Goal: Task Accomplishment & Management: Manage account settings

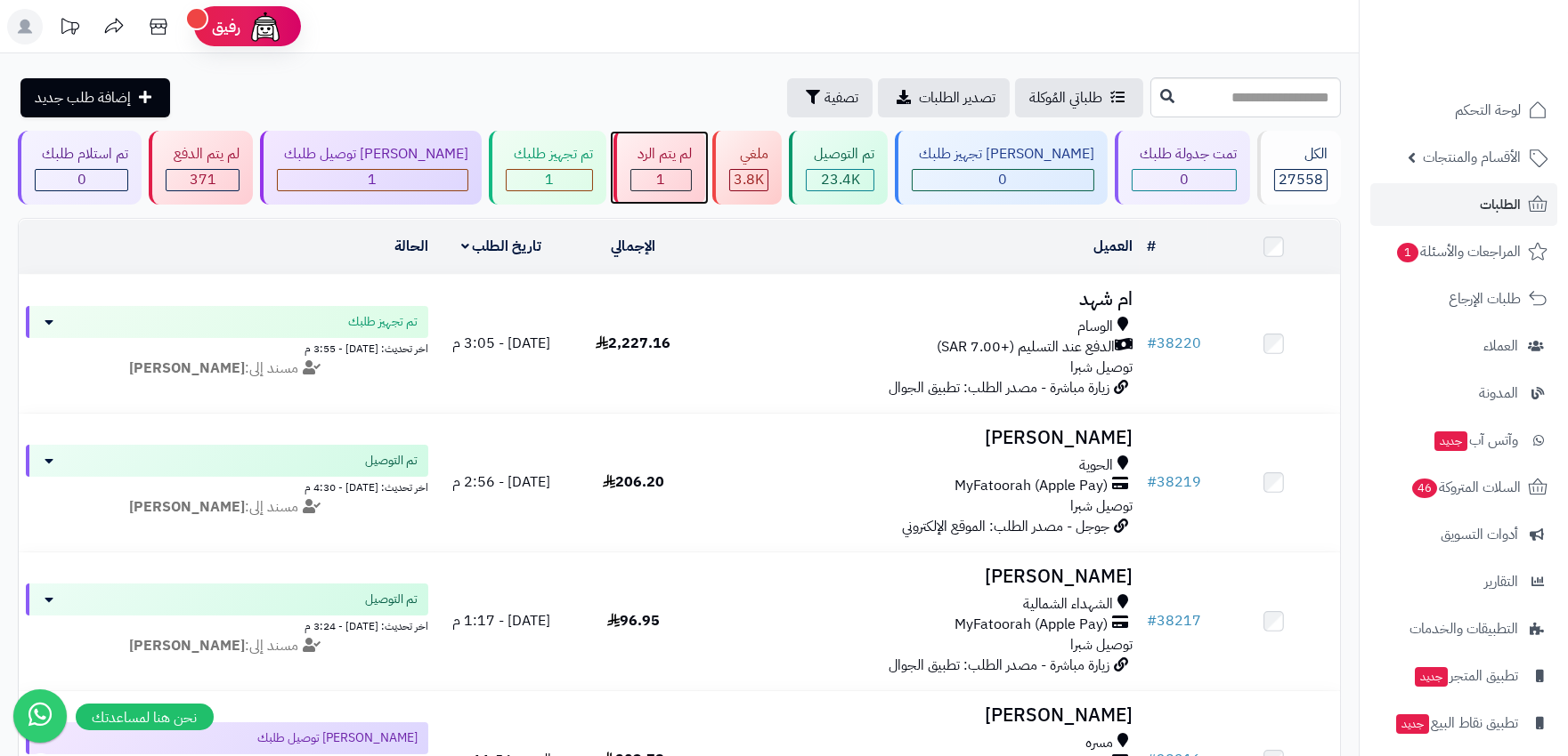
click at [670, 183] on div "1" at bounding box center [661, 180] width 60 height 21
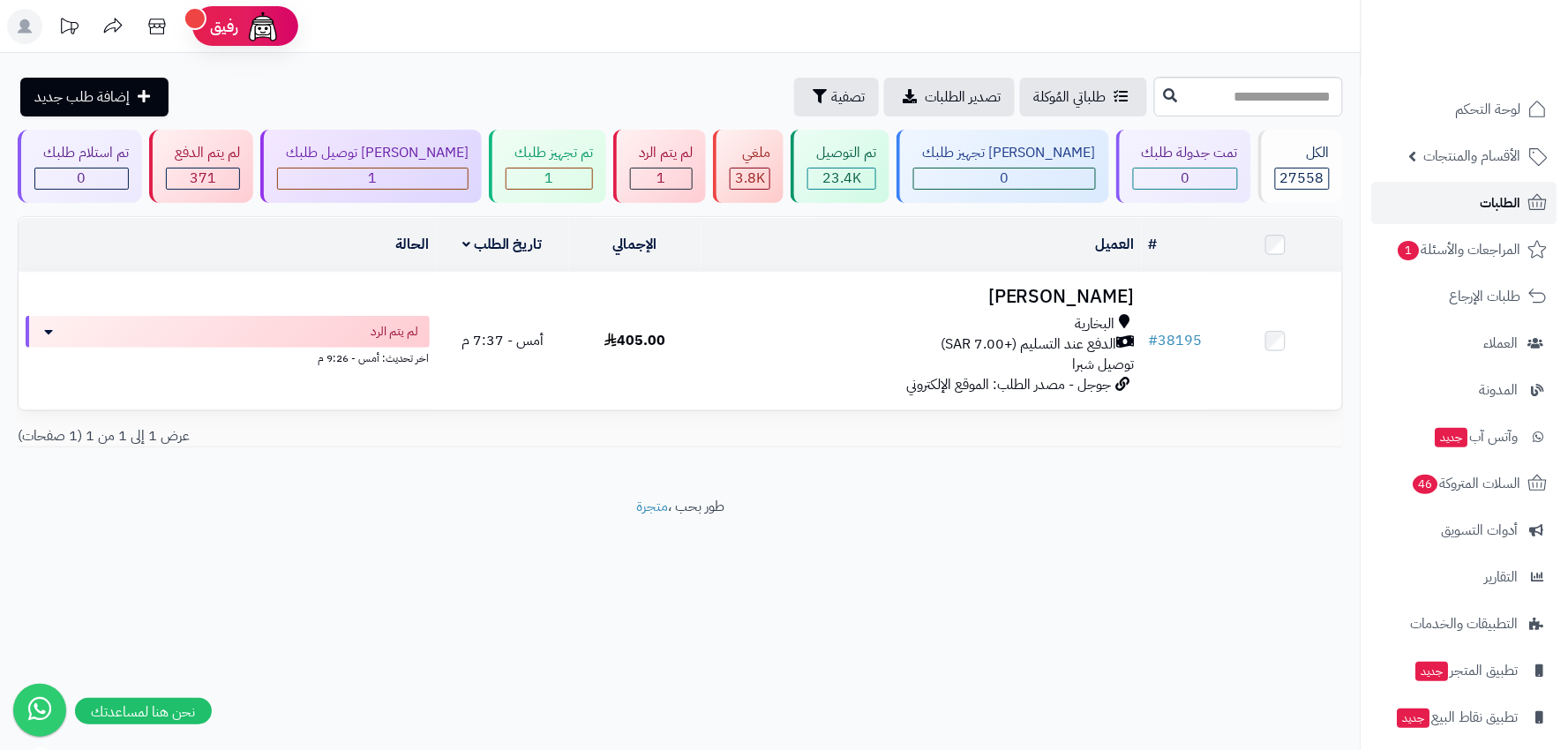
click at [1536, 222] on link "الطلبات" at bounding box center [1465, 202] width 186 height 42
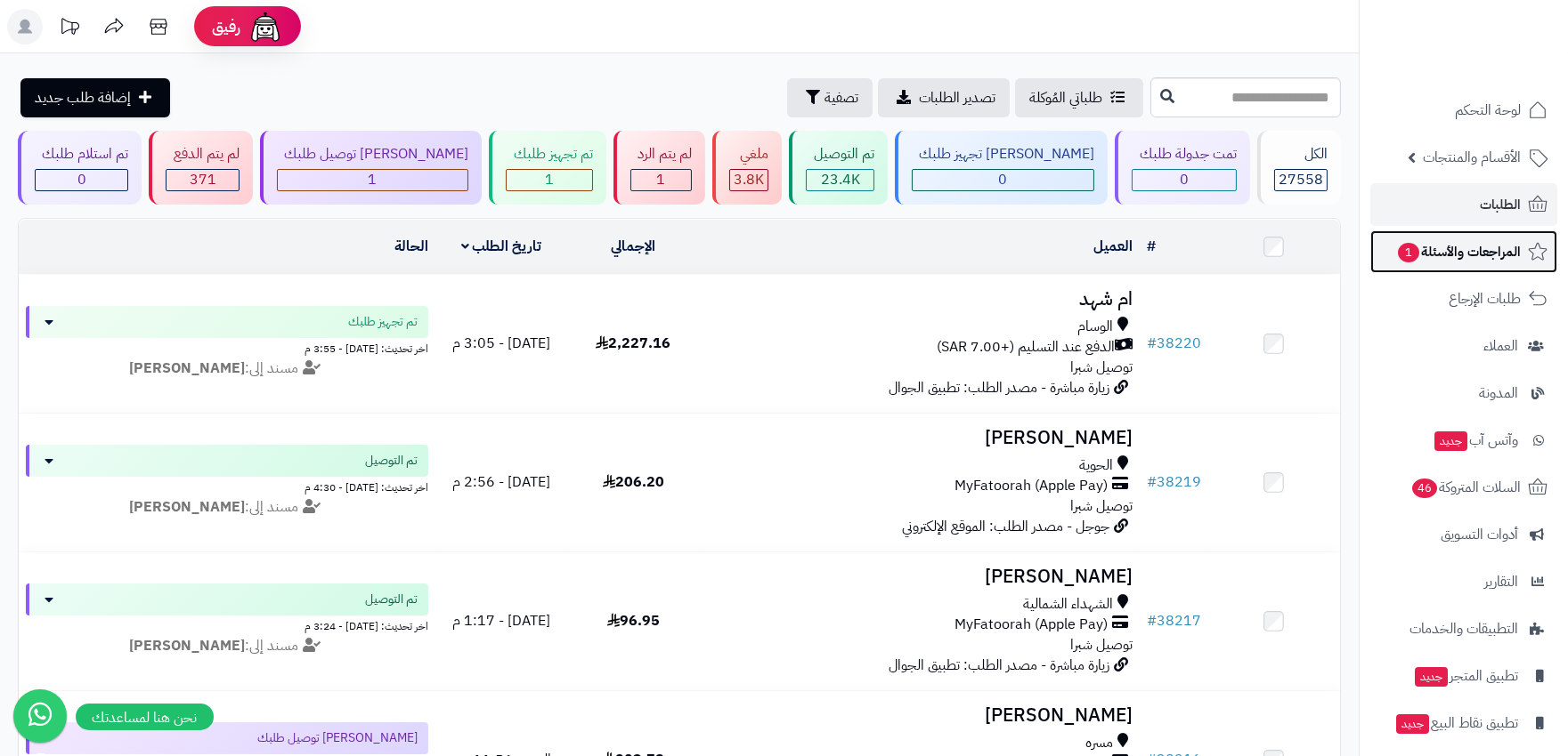
click at [1410, 264] on link "المراجعات والأسئلة 1" at bounding box center [1464, 251] width 187 height 42
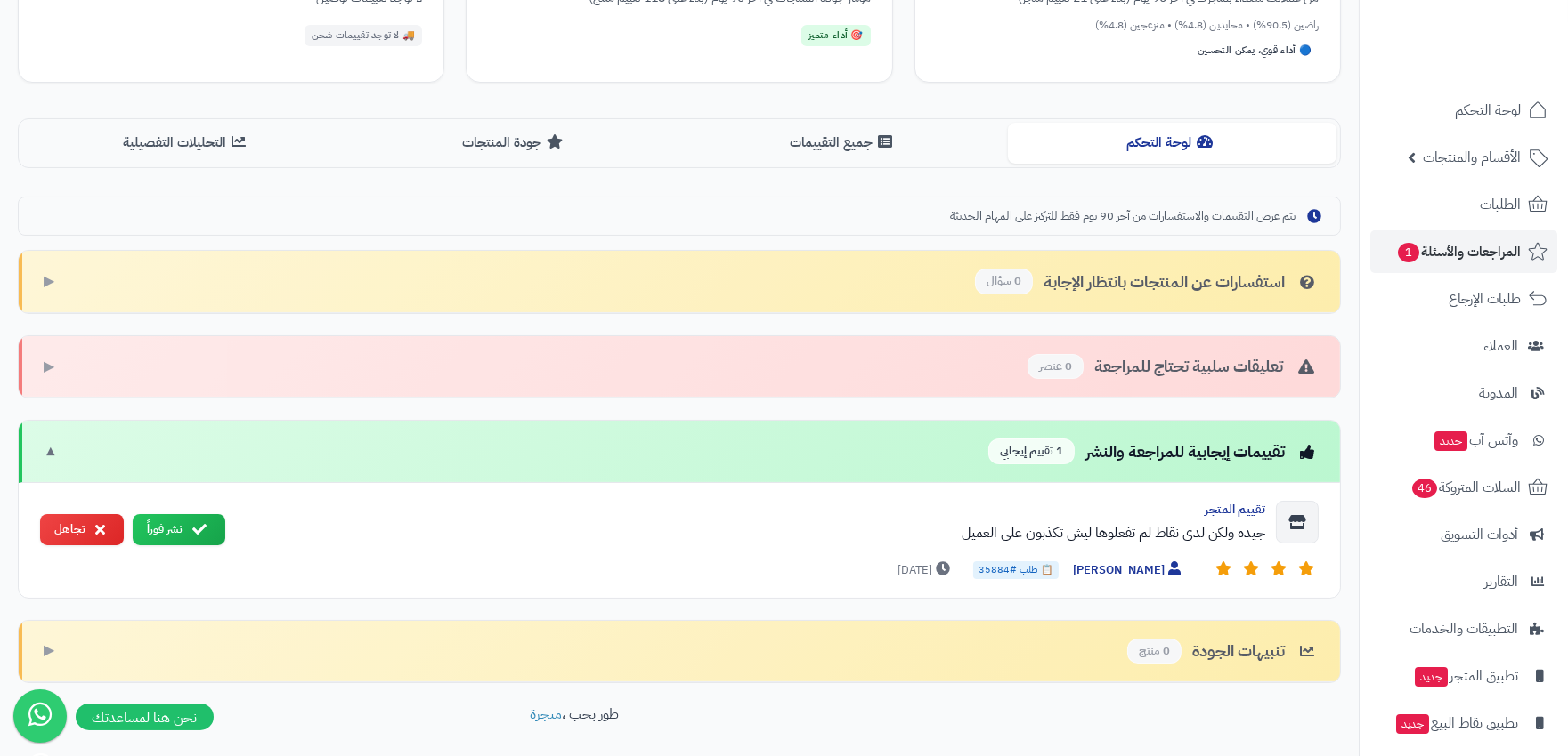
scroll to position [413, 0]
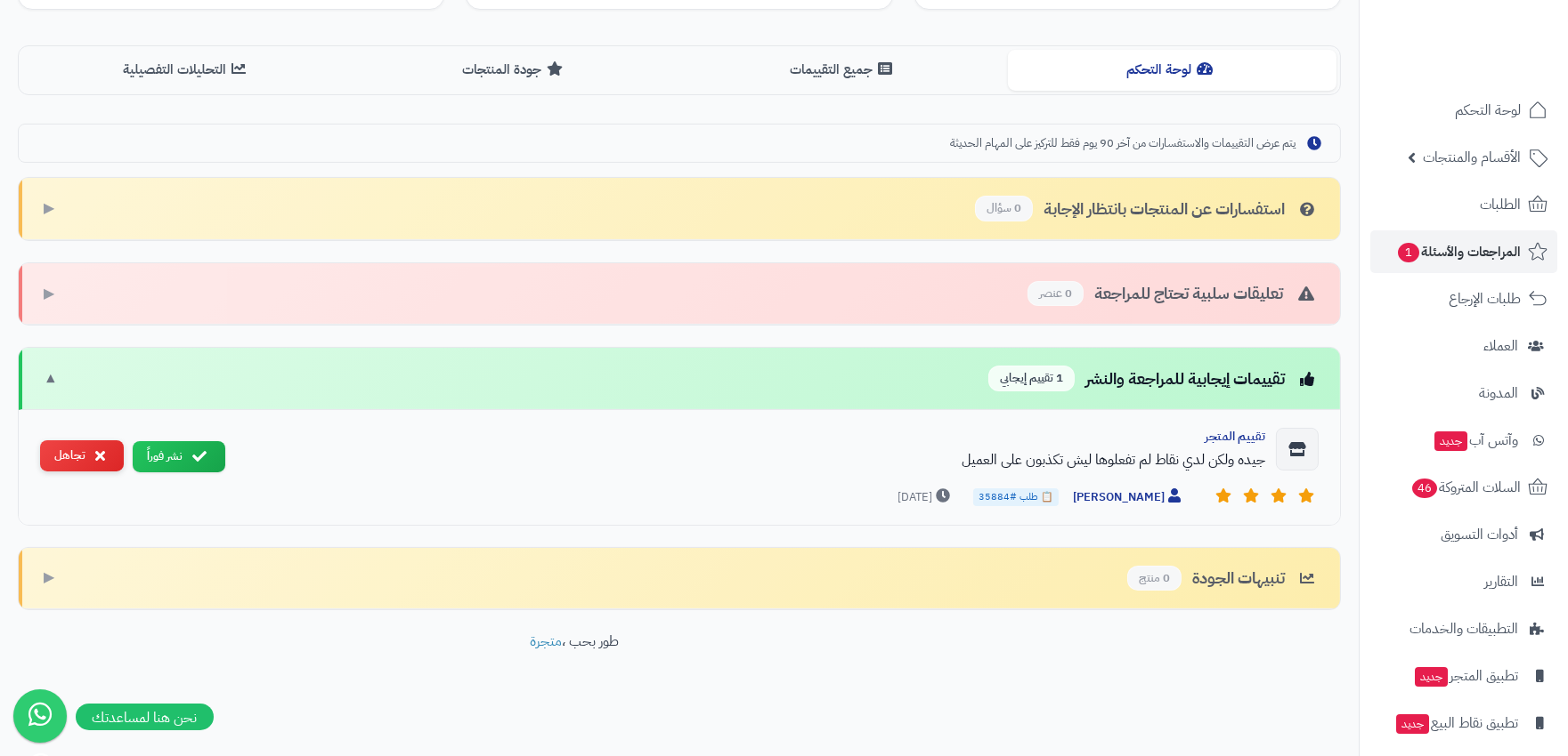
click at [69, 440] on button "تجاهل" at bounding box center [82, 456] width 84 height 32
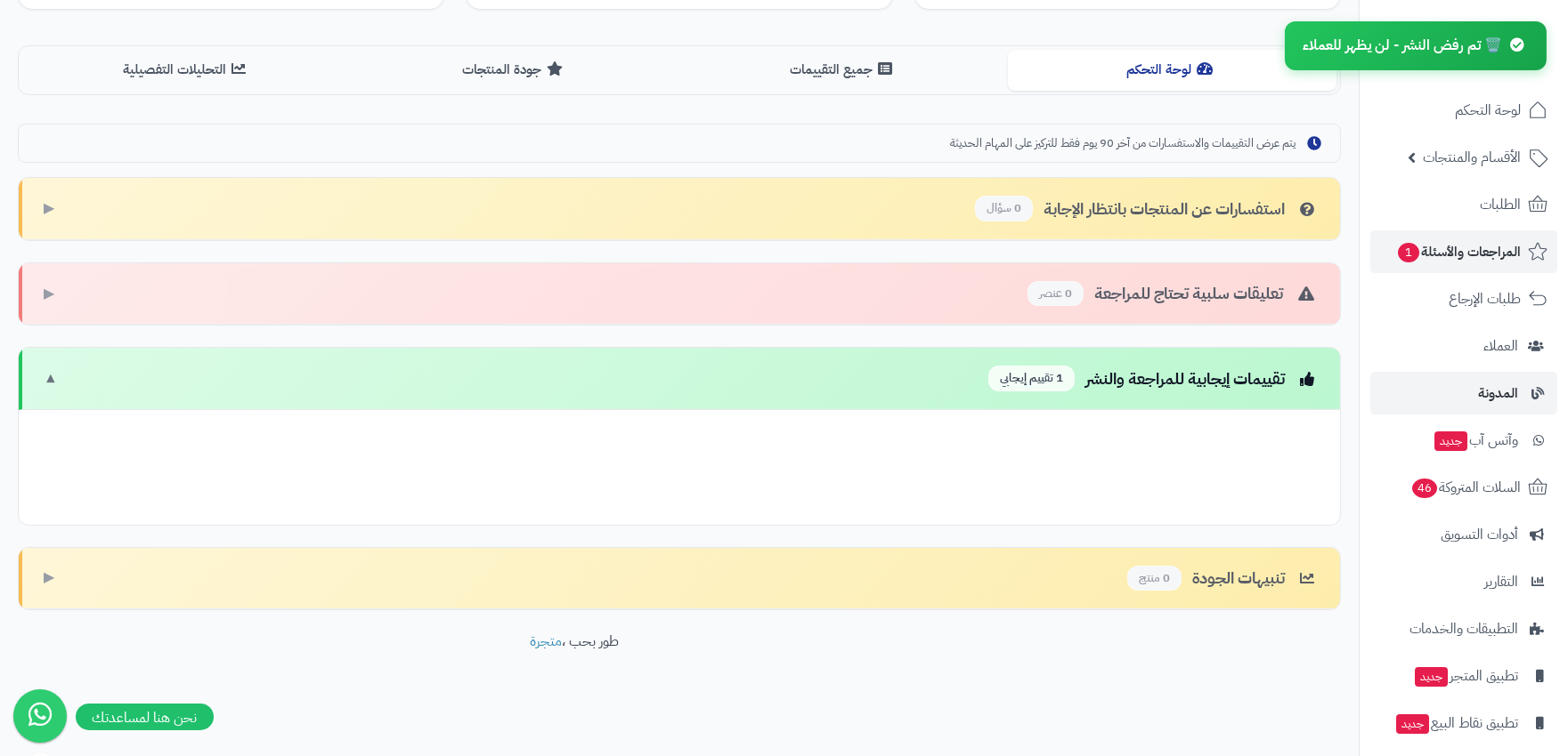
scroll to position [299, 0]
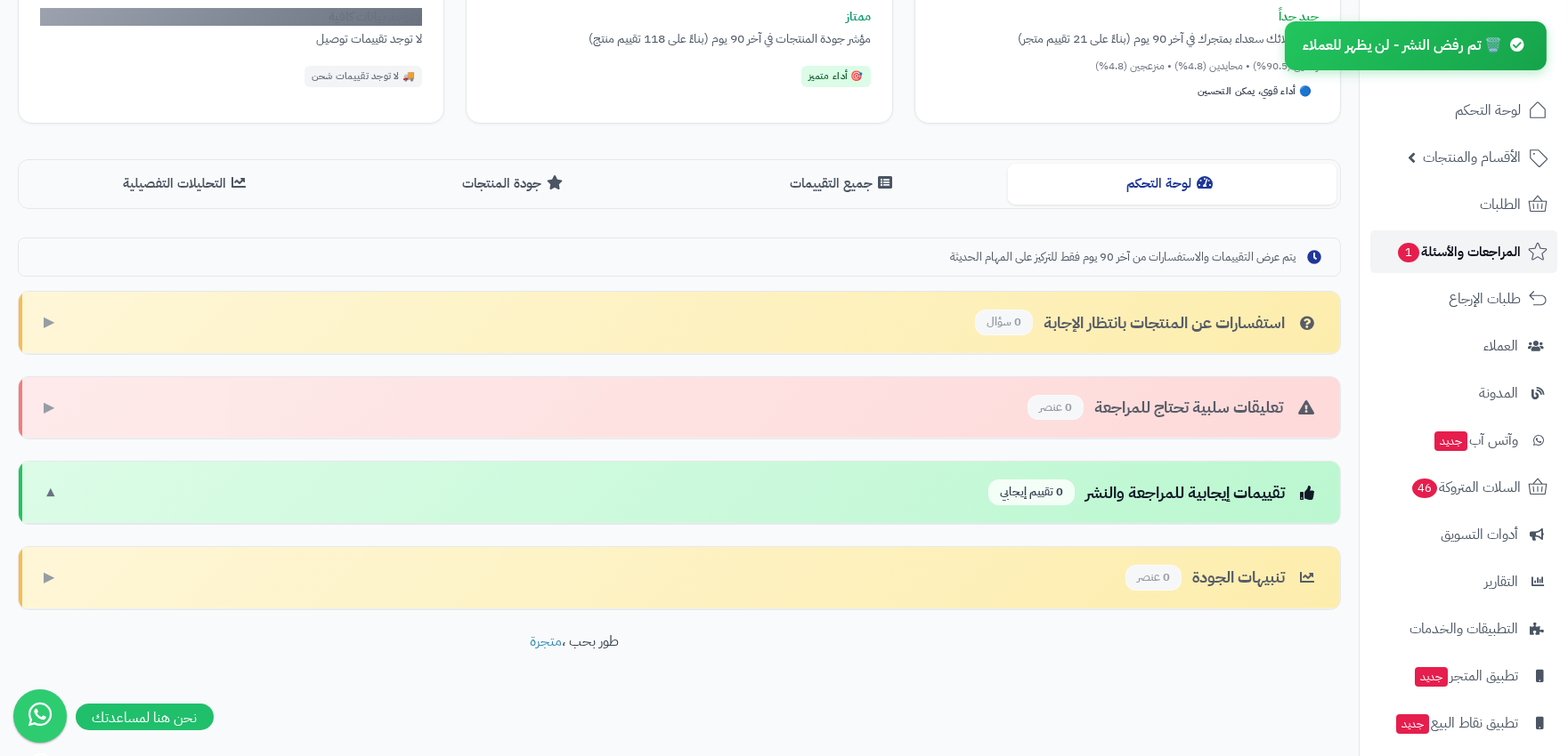
click at [1490, 244] on span "المراجعات والأسئلة 1" at bounding box center [1458, 251] width 125 height 25
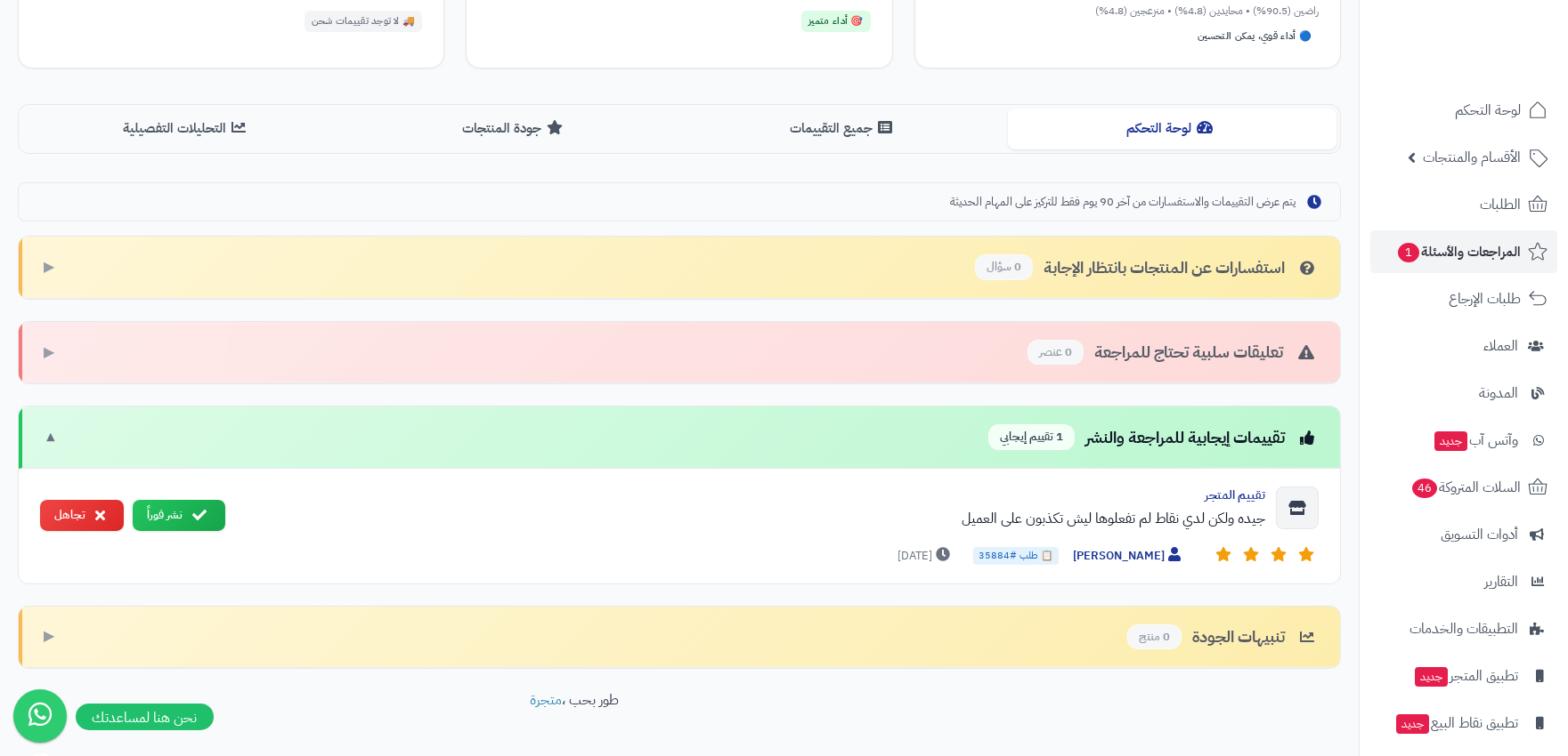
scroll to position [413, 0]
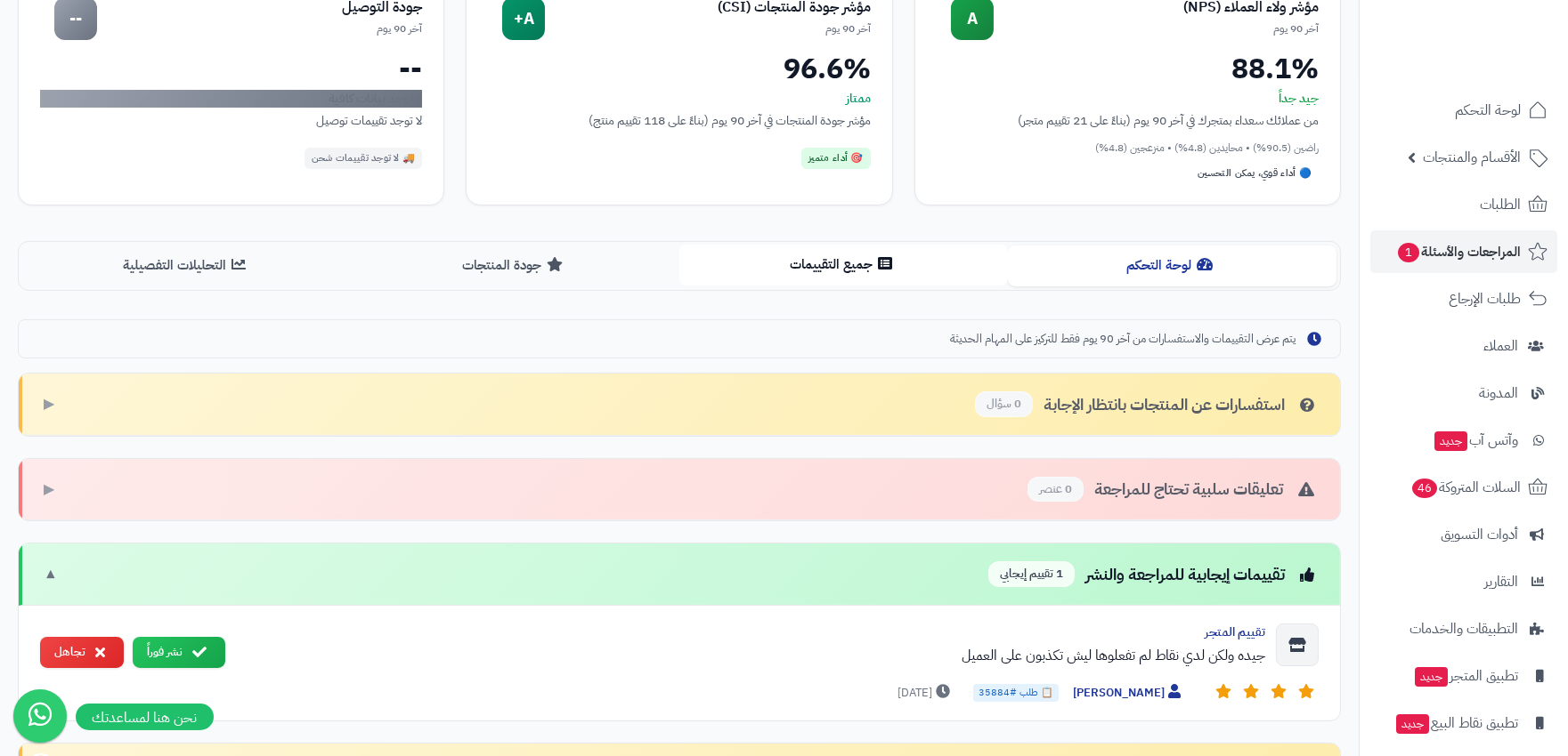
click at [847, 284] on button "جميع التقييمات" at bounding box center [844, 265] width 329 height 40
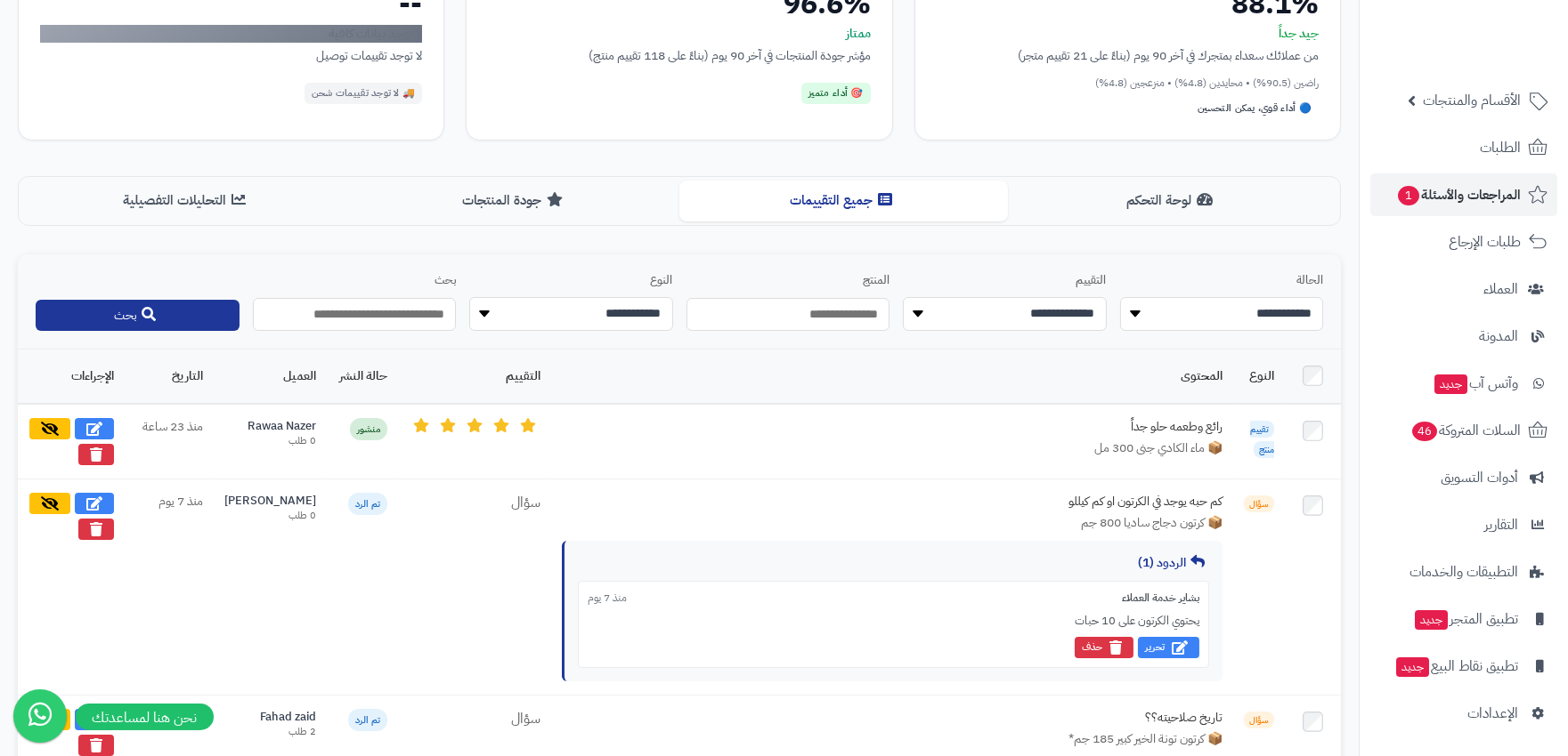
scroll to position [0, 0]
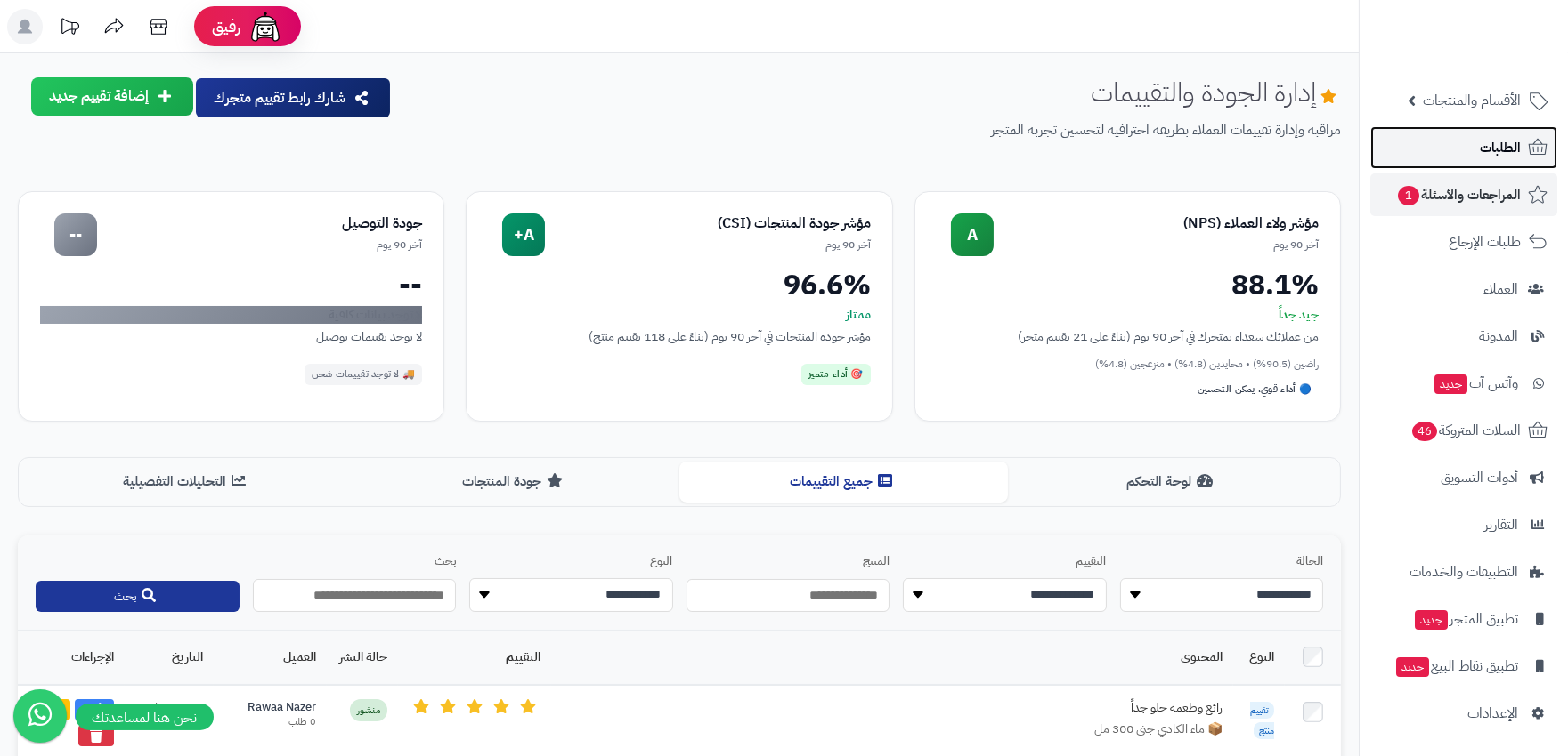
click at [1509, 144] on span "الطلبات" at bounding box center [1500, 147] width 41 height 25
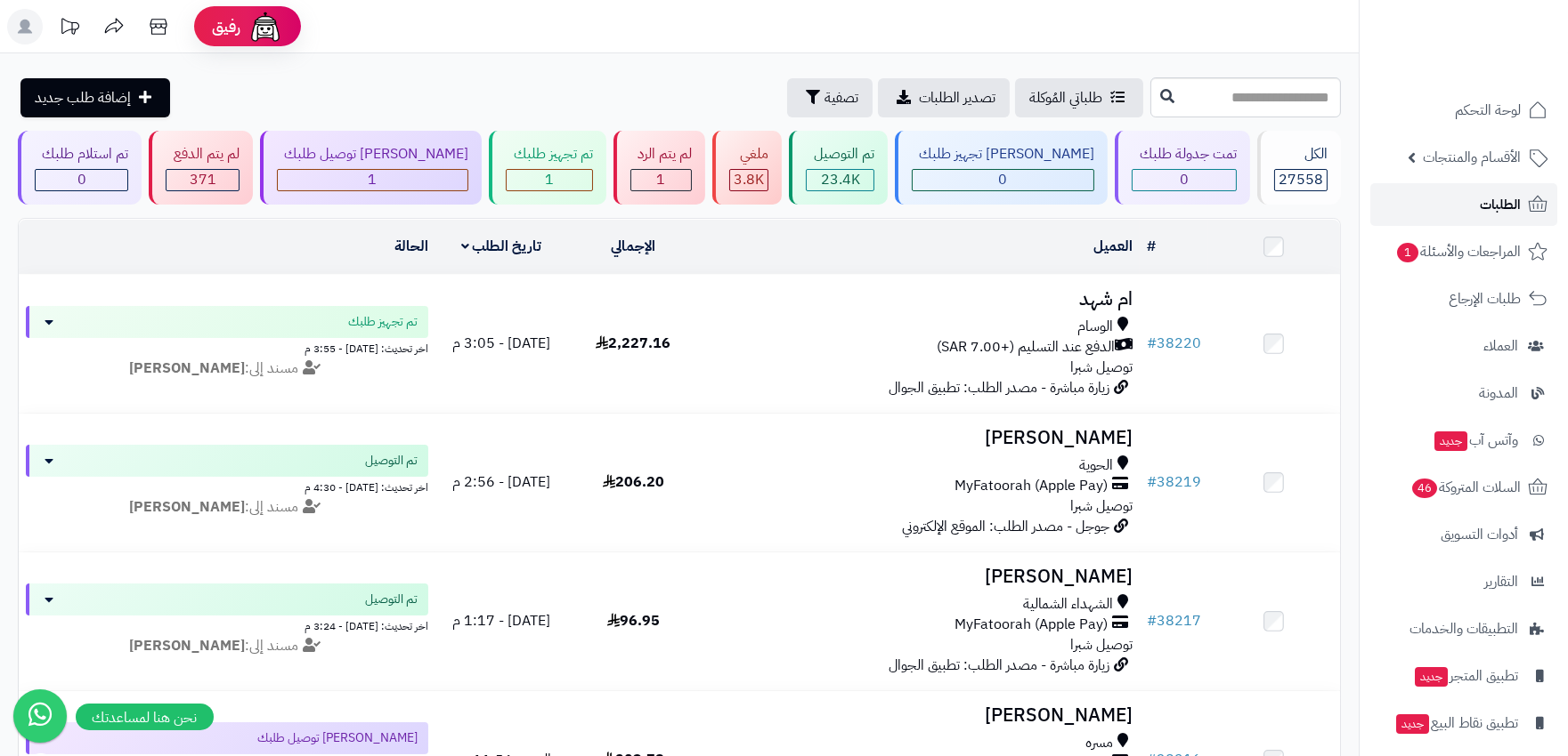
click at [1490, 198] on span "الطلبات" at bounding box center [1500, 204] width 41 height 25
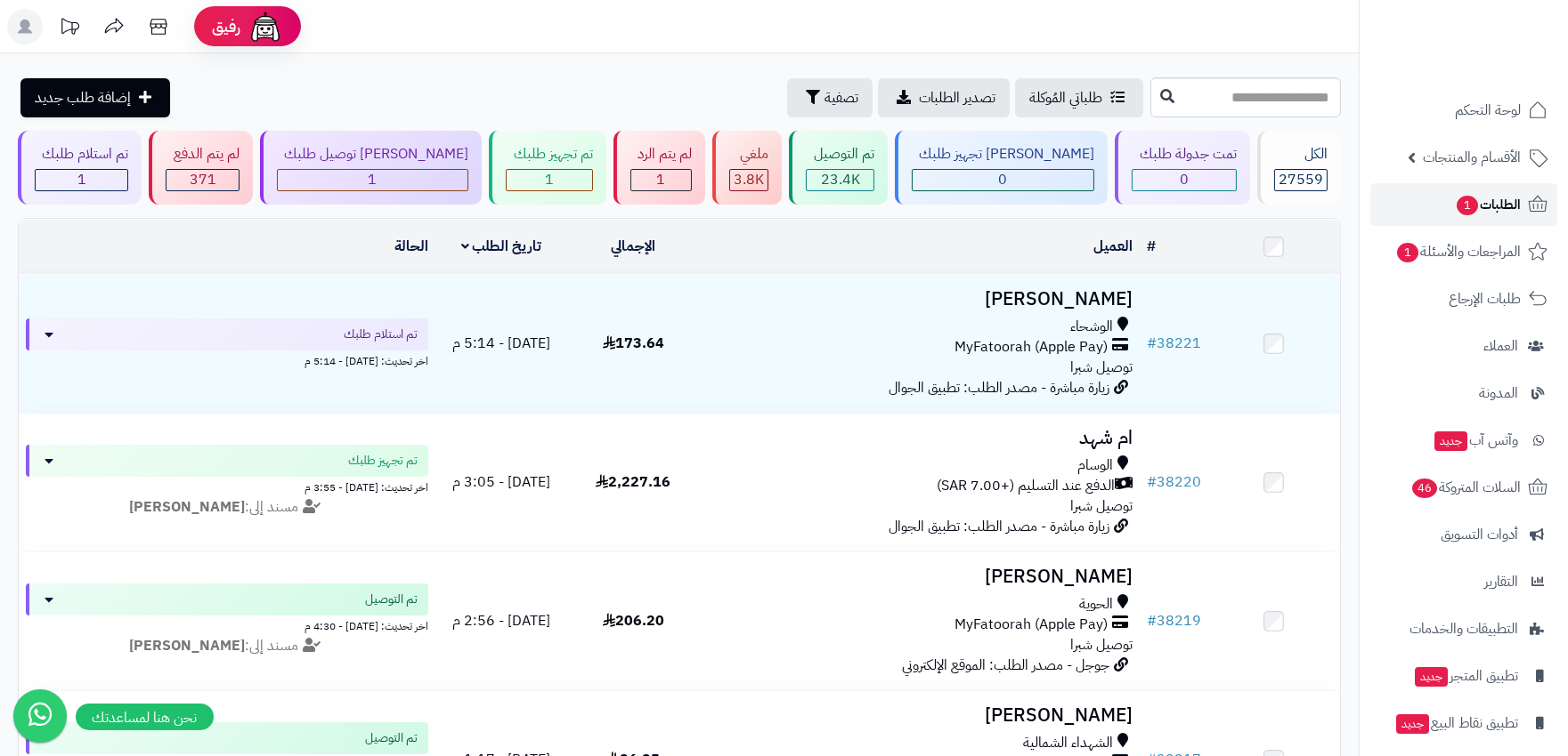
click at [1495, 208] on span "الطلبات 1" at bounding box center [1487, 204] width 66 height 25
click at [1500, 193] on span "الطلبات 1" at bounding box center [1487, 204] width 66 height 25
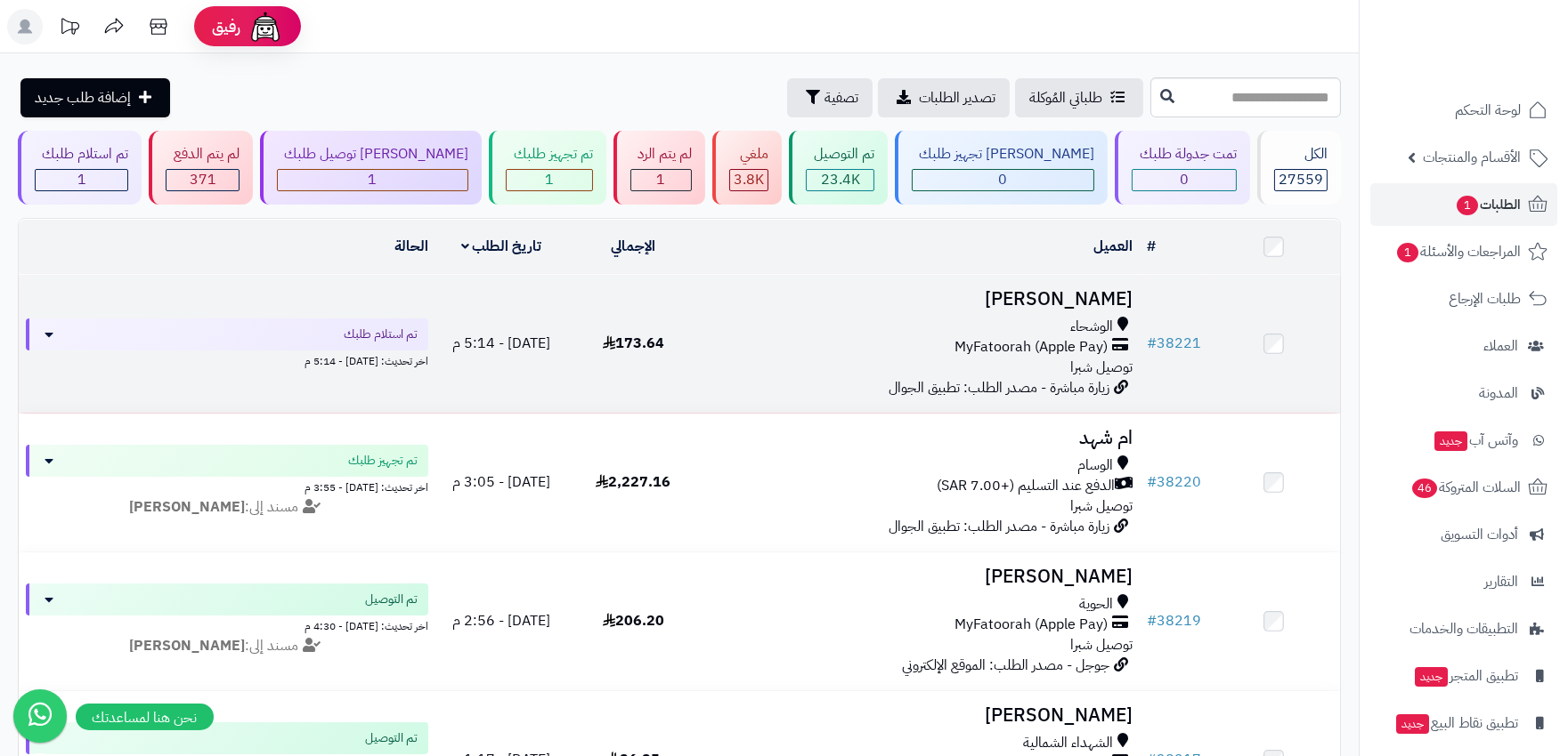
click at [866, 340] on div "MyFatoorah (Apple Pay)" at bounding box center [919, 347] width 425 height 21
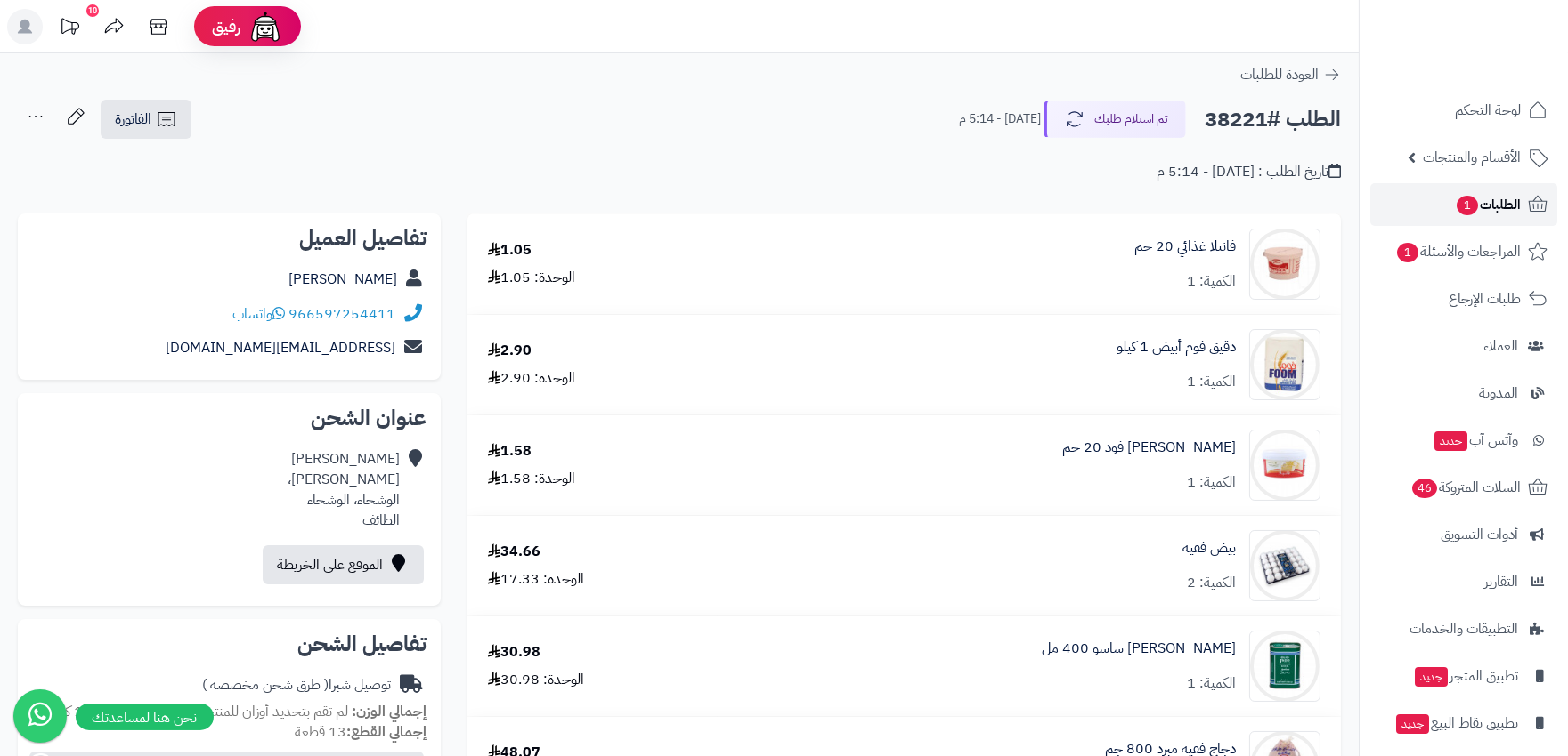
click at [1486, 205] on span "الطلبات 1" at bounding box center [1487, 204] width 66 height 25
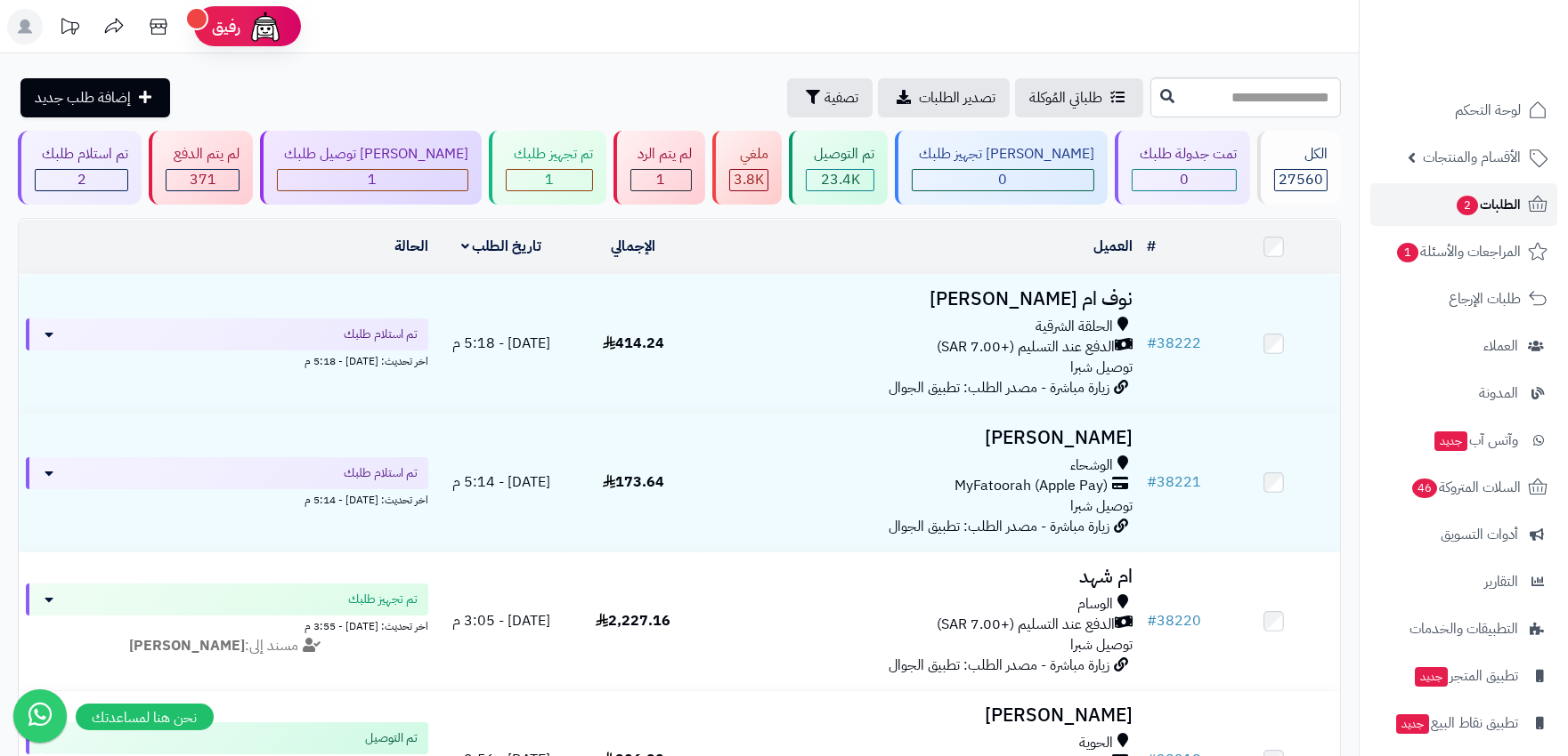
click at [1508, 212] on span "الطلبات 2" at bounding box center [1487, 204] width 66 height 25
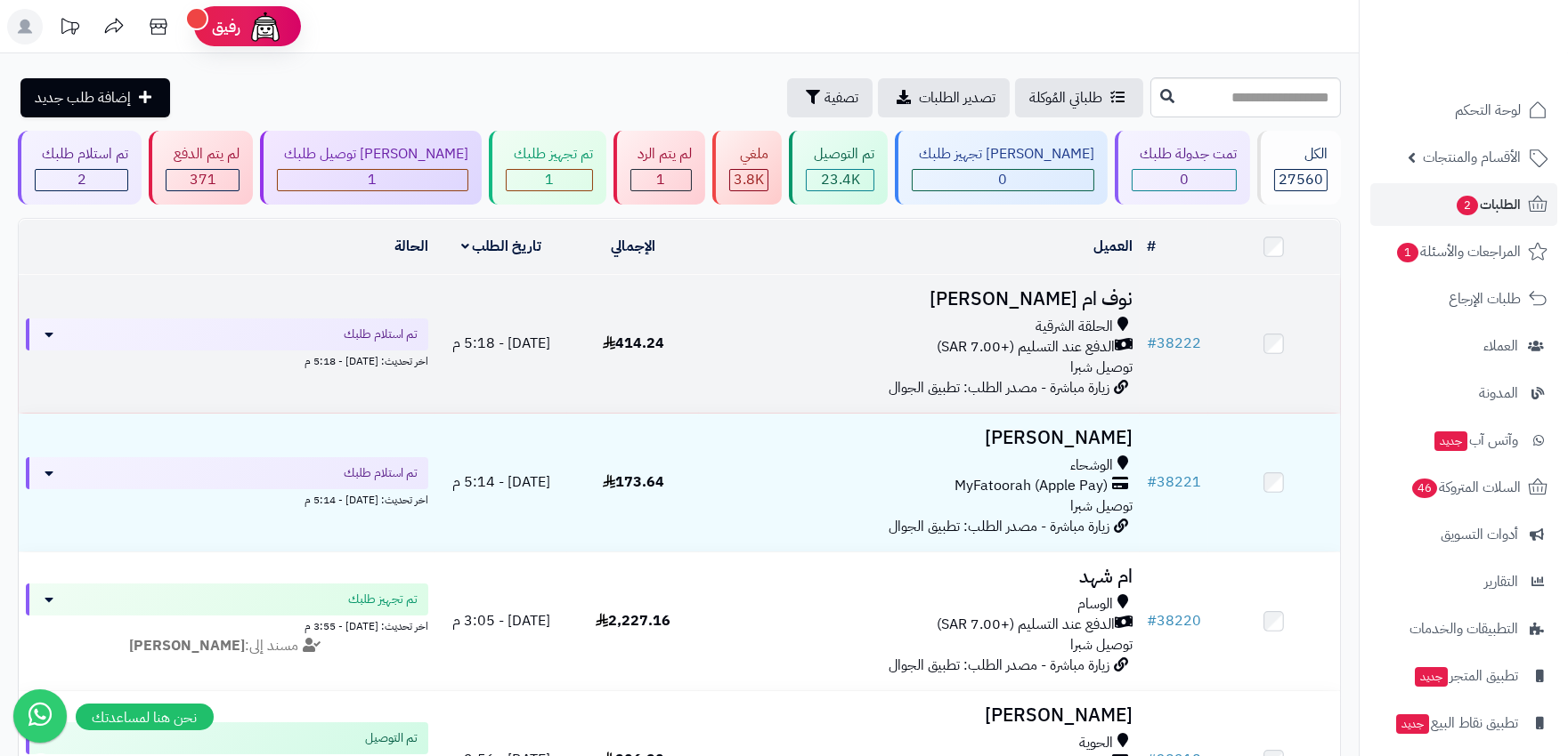
click at [749, 330] on div "الحلقة الشرقية" at bounding box center [919, 327] width 425 height 21
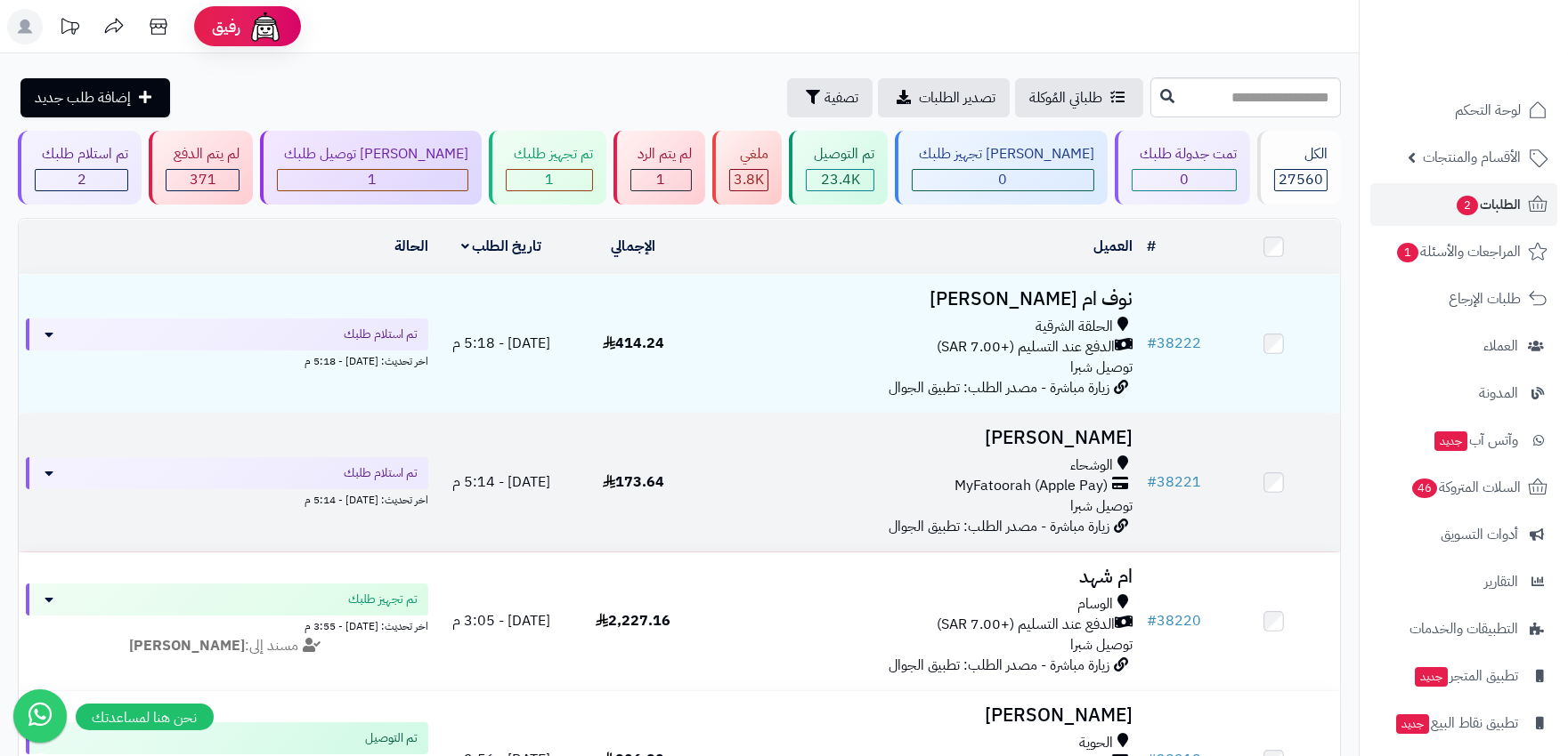
click at [892, 472] on div "الوشحاء" at bounding box center [919, 466] width 425 height 21
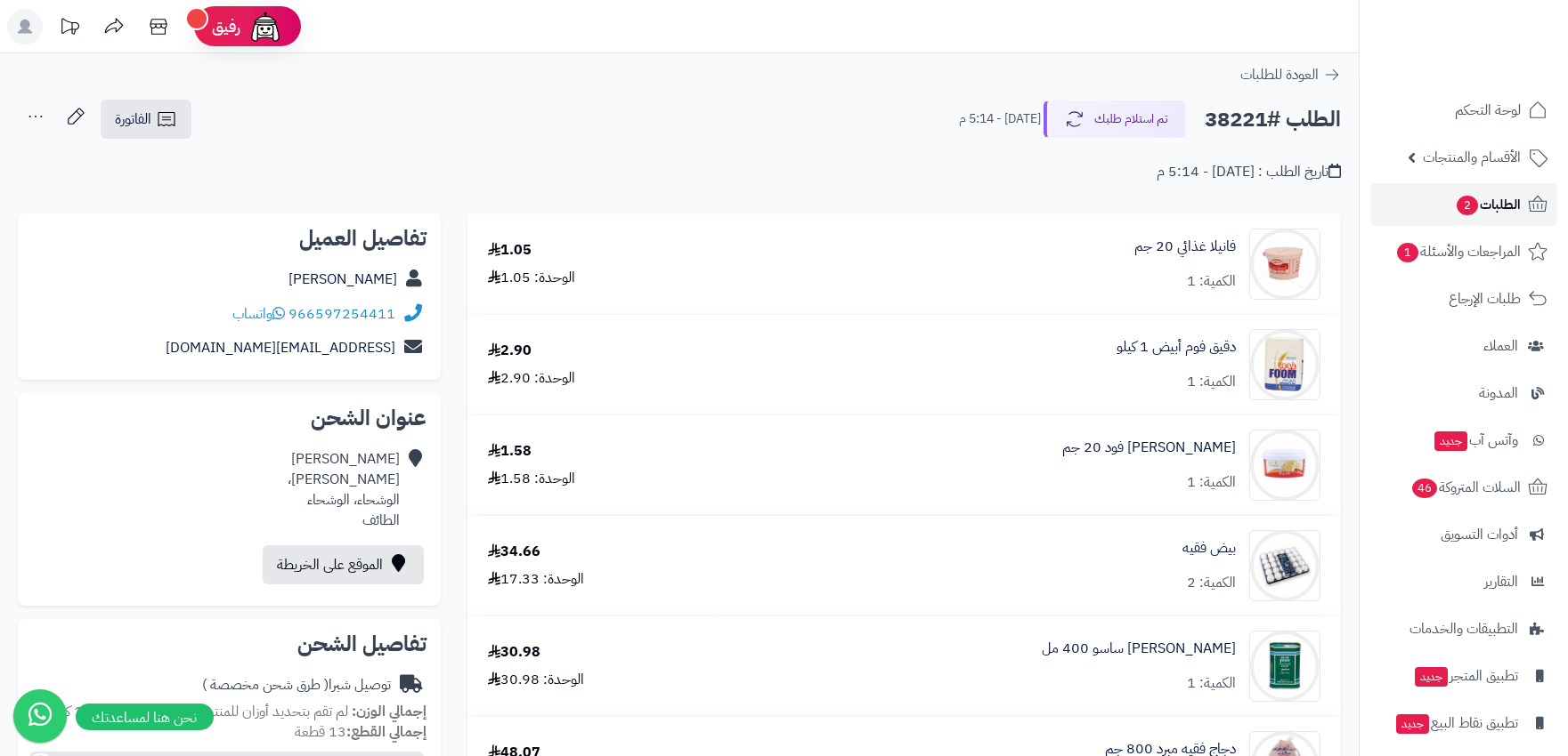
click at [1471, 207] on span "2" at bounding box center [1468, 206] width 22 height 20
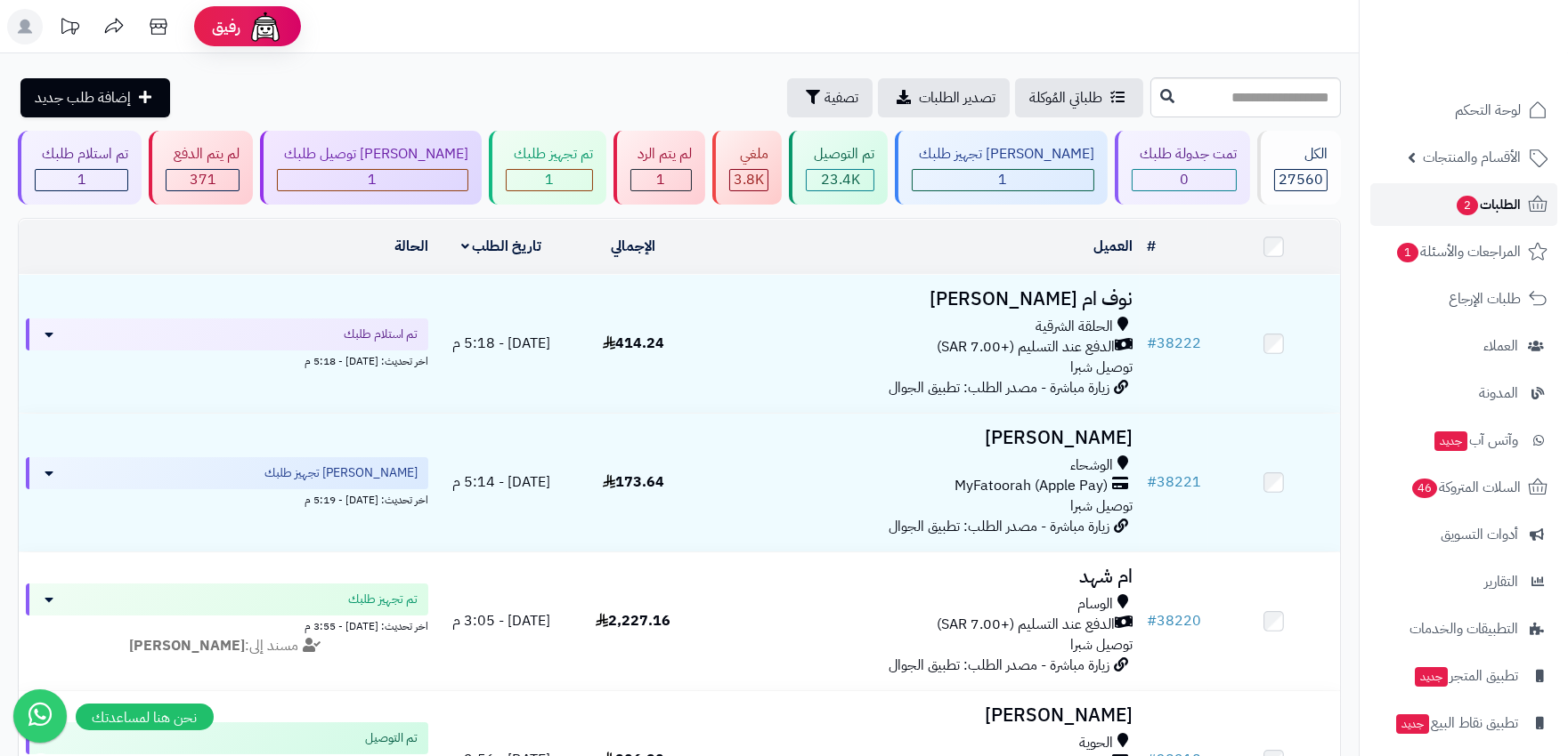
click at [1488, 198] on span "الطلبات 2" at bounding box center [1487, 204] width 66 height 25
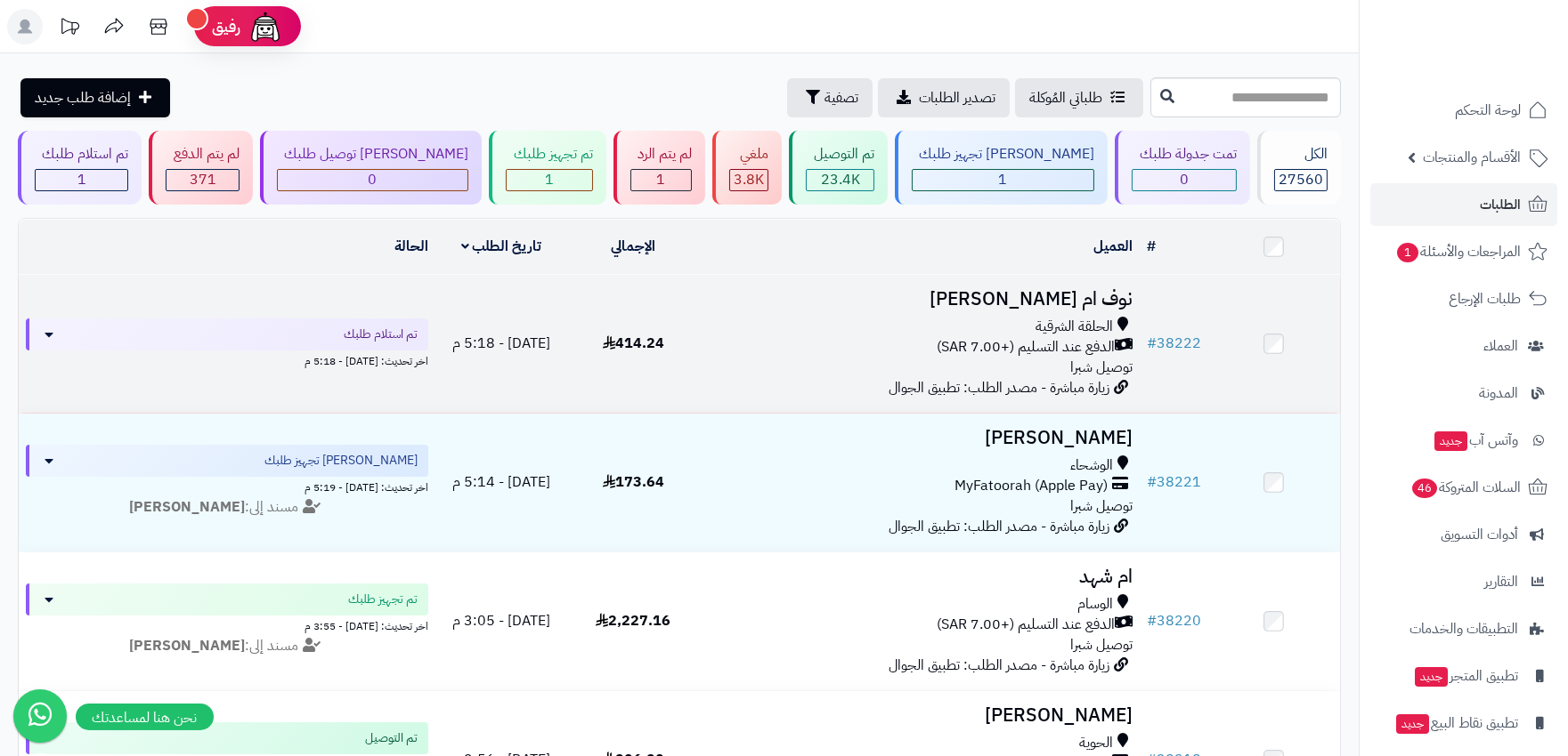
click at [842, 365] on div "الحلقة الشرقية الدفع عند التسليم (+7.00 SAR) توصيل شبرا" at bounding box center [919, 347] width 425 height 61
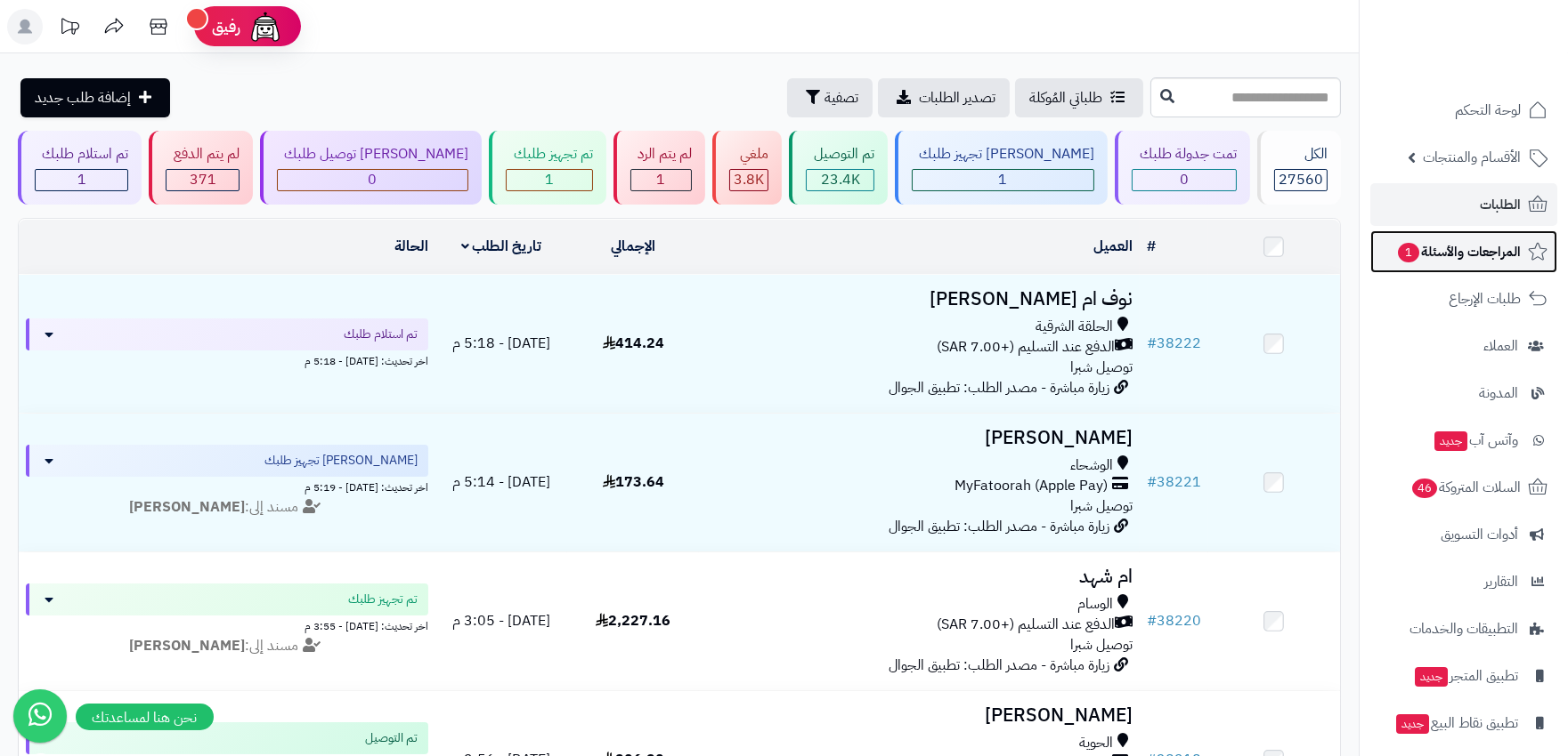
click at [1467, 253] on span "المراجعات والأسئلة 1" at bounding box center [1458, 251] width 125 height 25
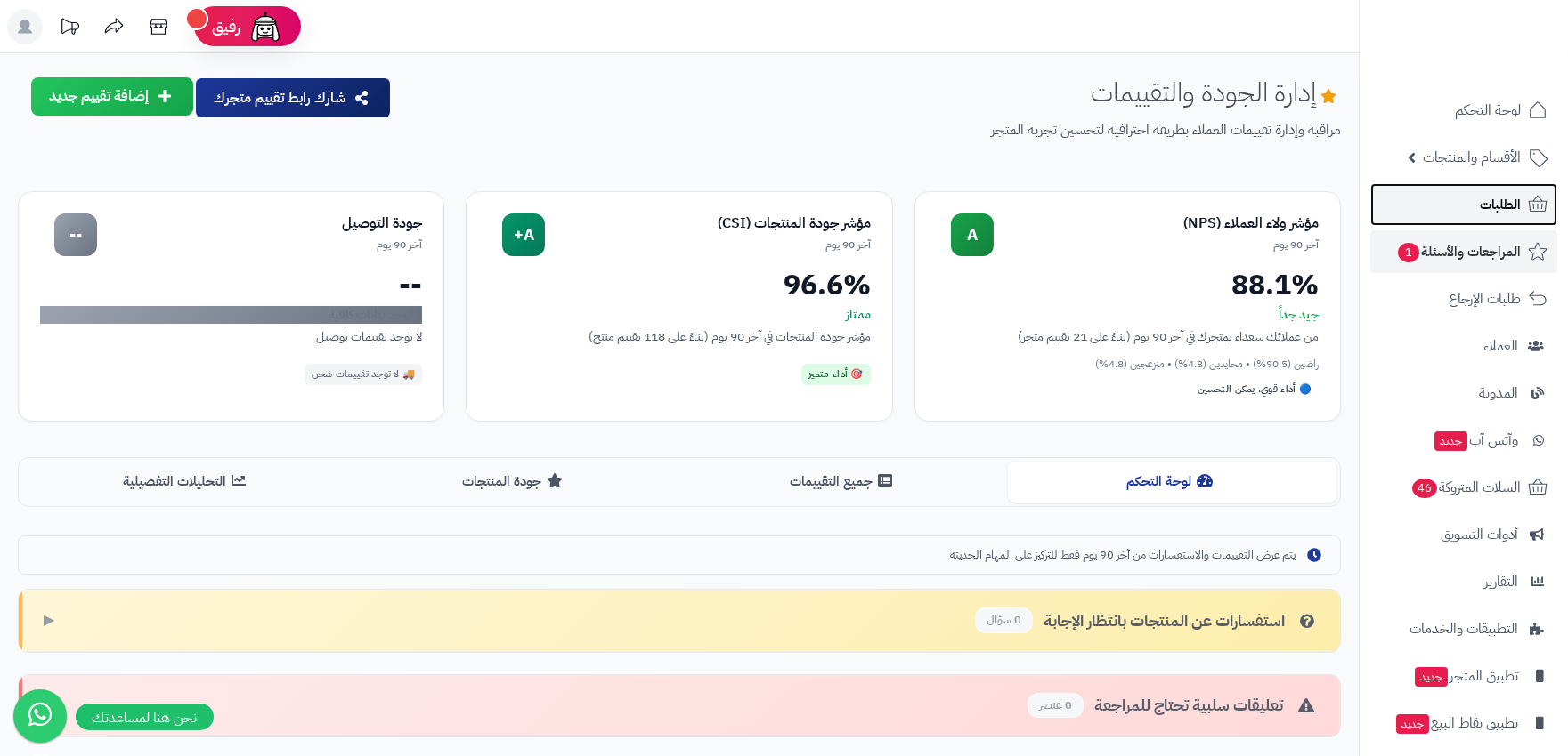
click at [1498, 200] on span "الطلبات" at bounding box center [1500, 204] width 41 height 25
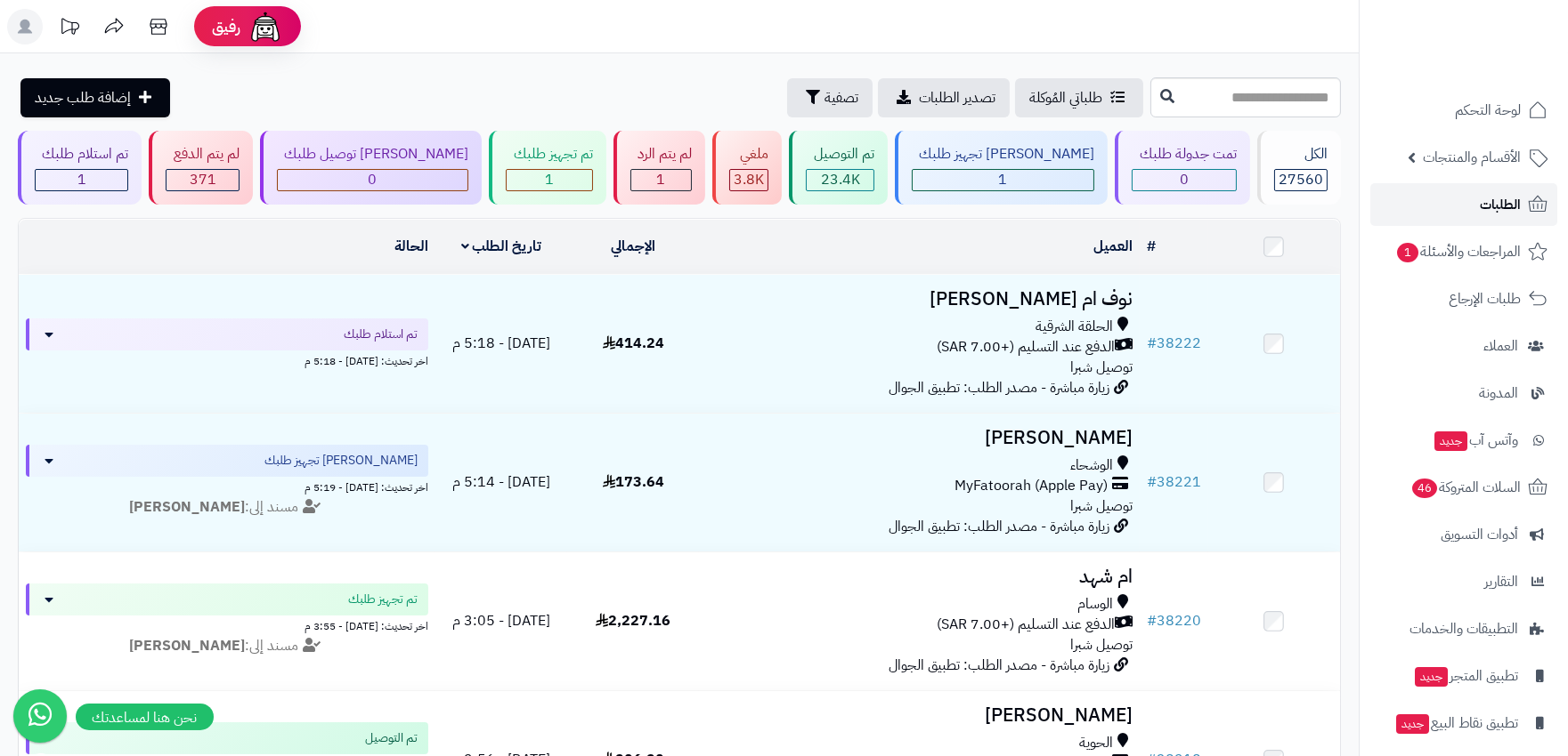
click at [1490, 196] on span "الطلبات" at bounding box center [1500, 204] width 41 height 25
click at [1493, 206] on span "الطلبات" at bounding box center [1500, 204] width 41 height 25
click at [1497, 259] on span "المراجعات والأسئلة 1" at bounding box center [1457, 251] width 125 height 25
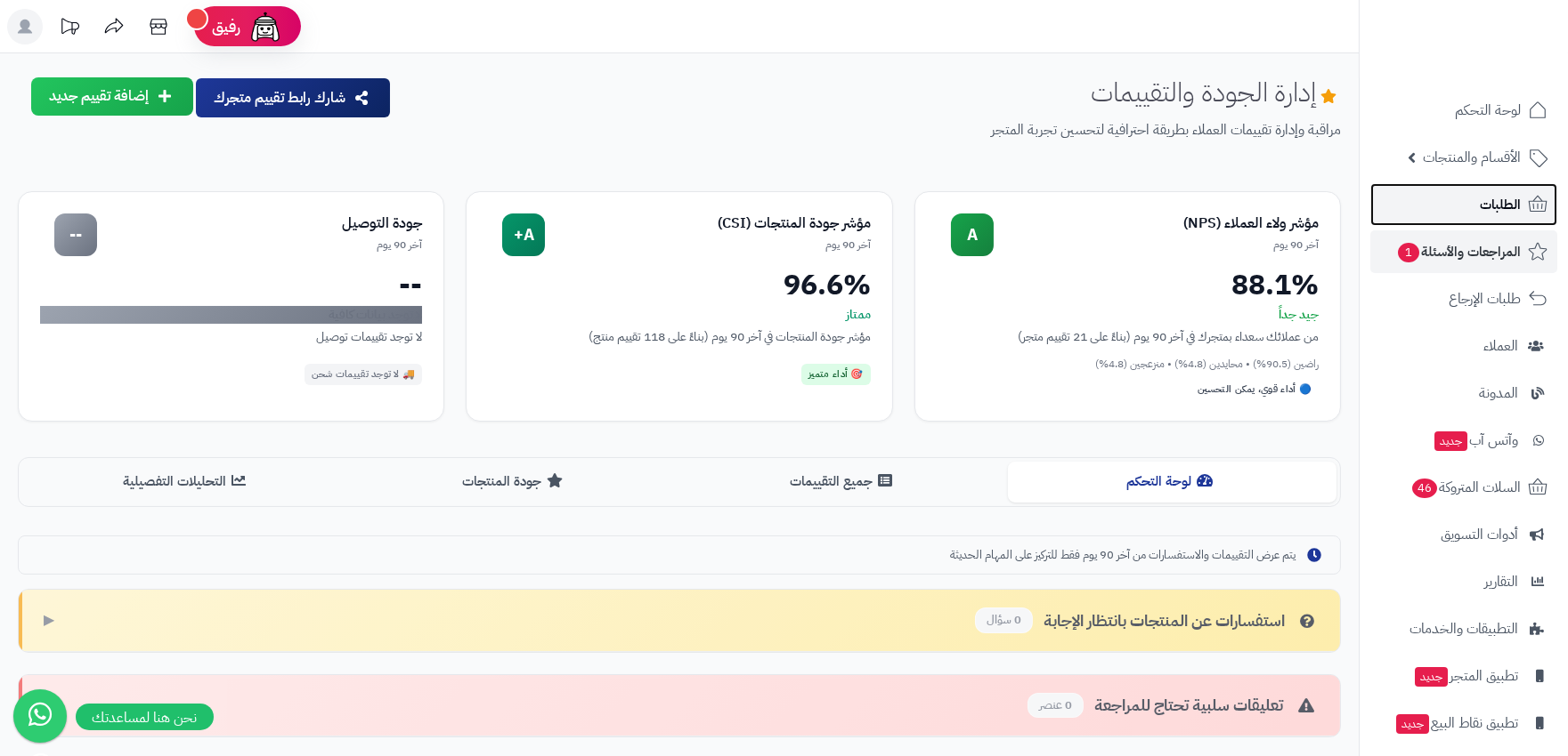
click at [1463, 198] on link "الطلبات" at bounding box center [1464, 204] width 187 height 42
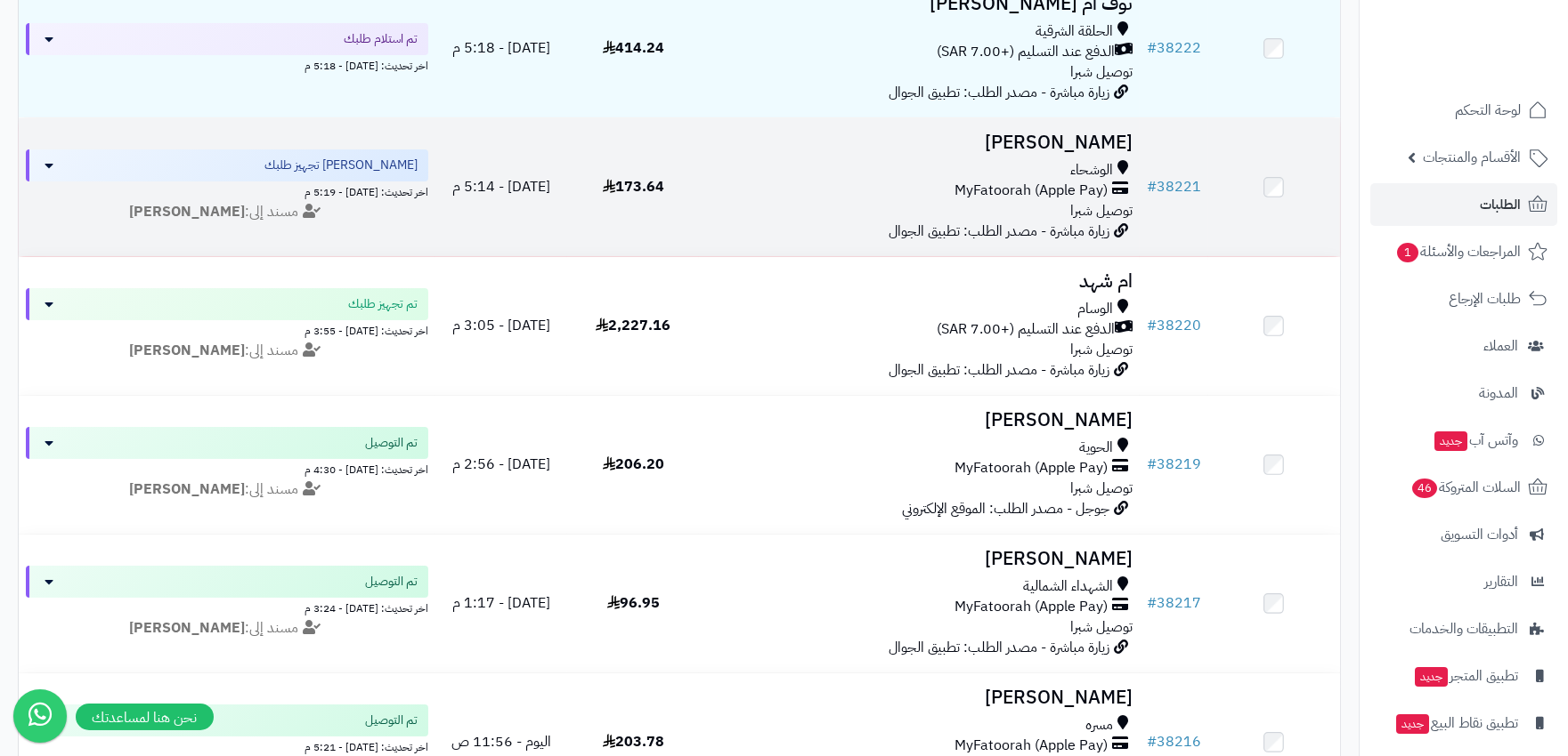
scroll to position [98, 0]
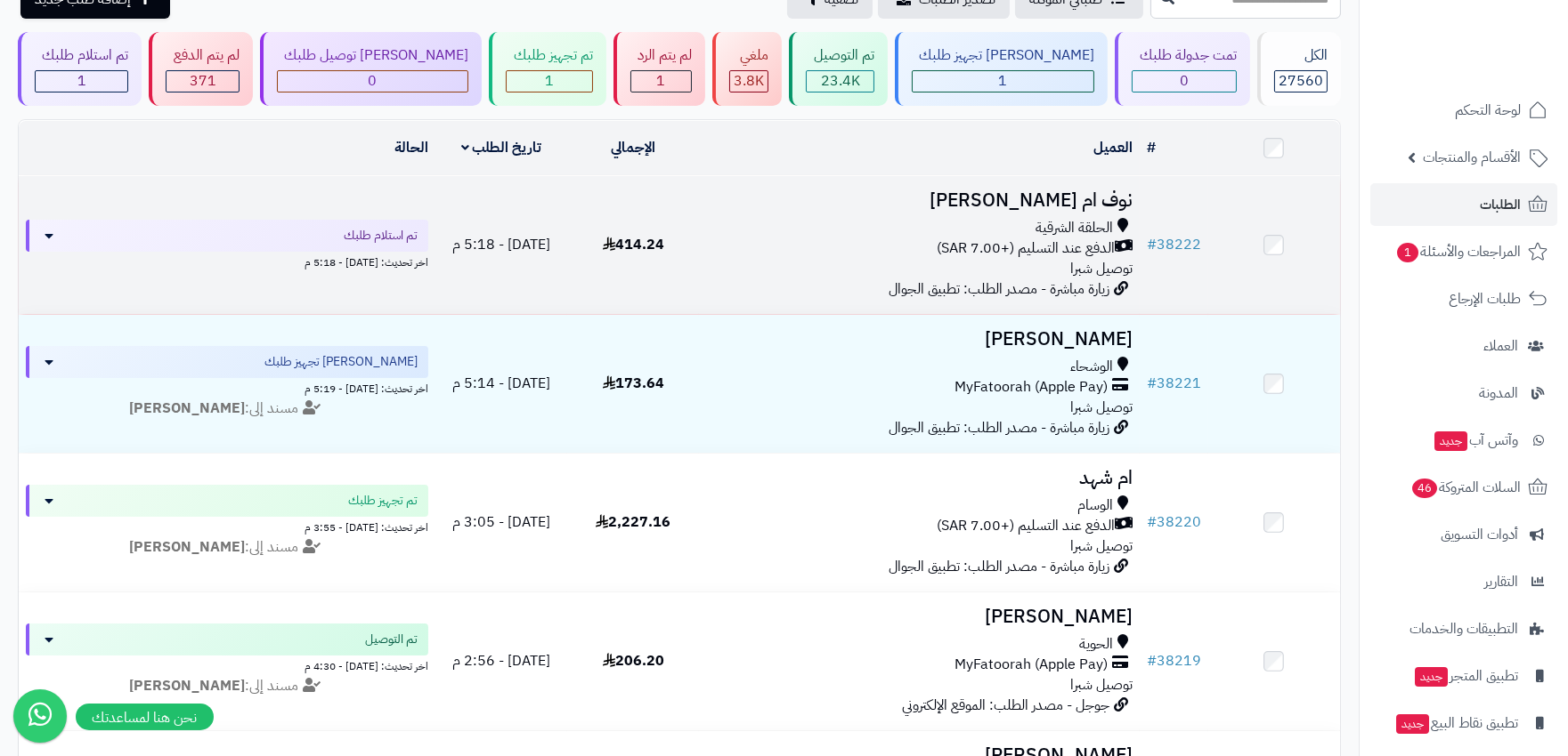
click at [694, 241] on td "414.24" at bounding box center [633, 245] width 132 height 138
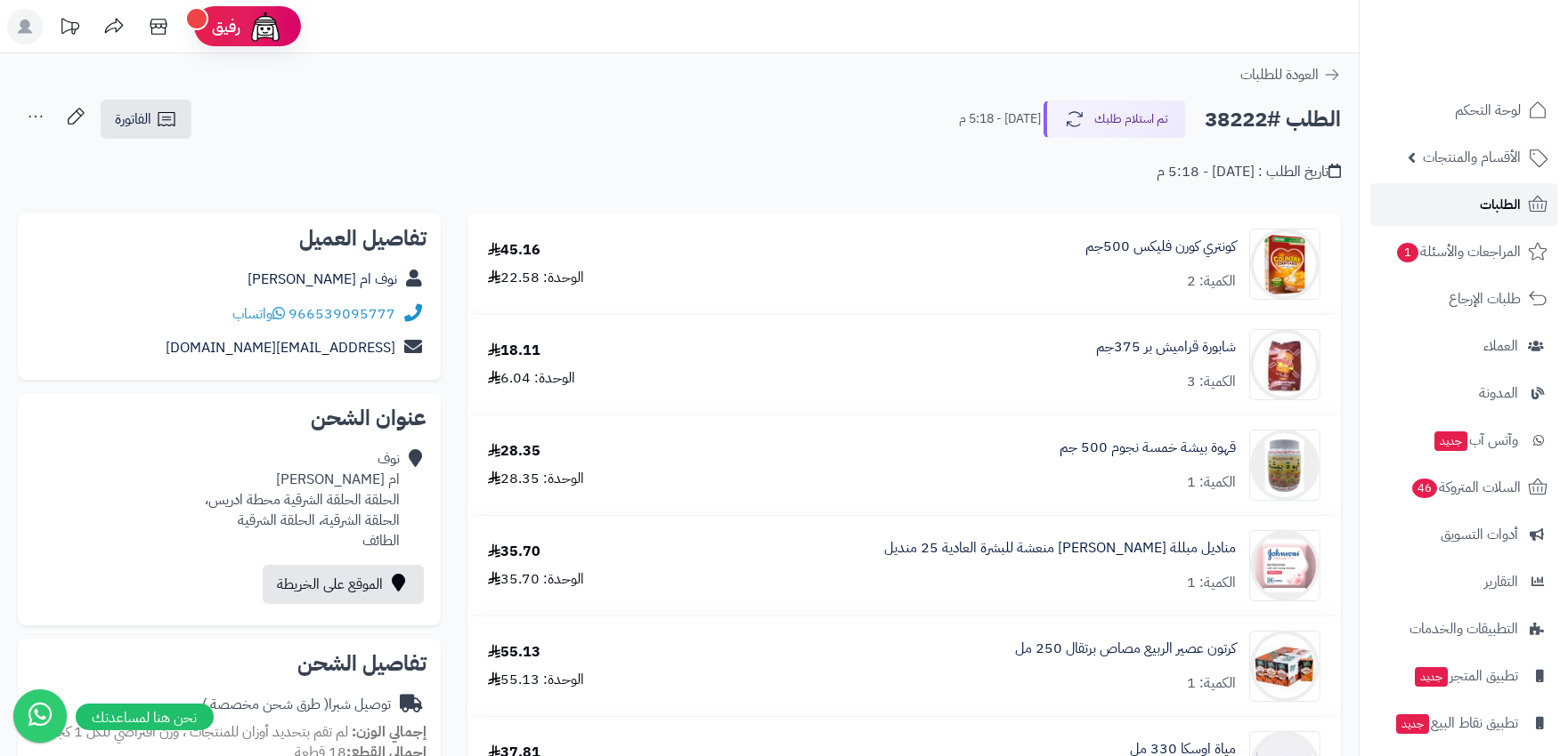
click at [1482, 217] on span "الطلبات" at bounding box center [1500, 204] width 41 height 25
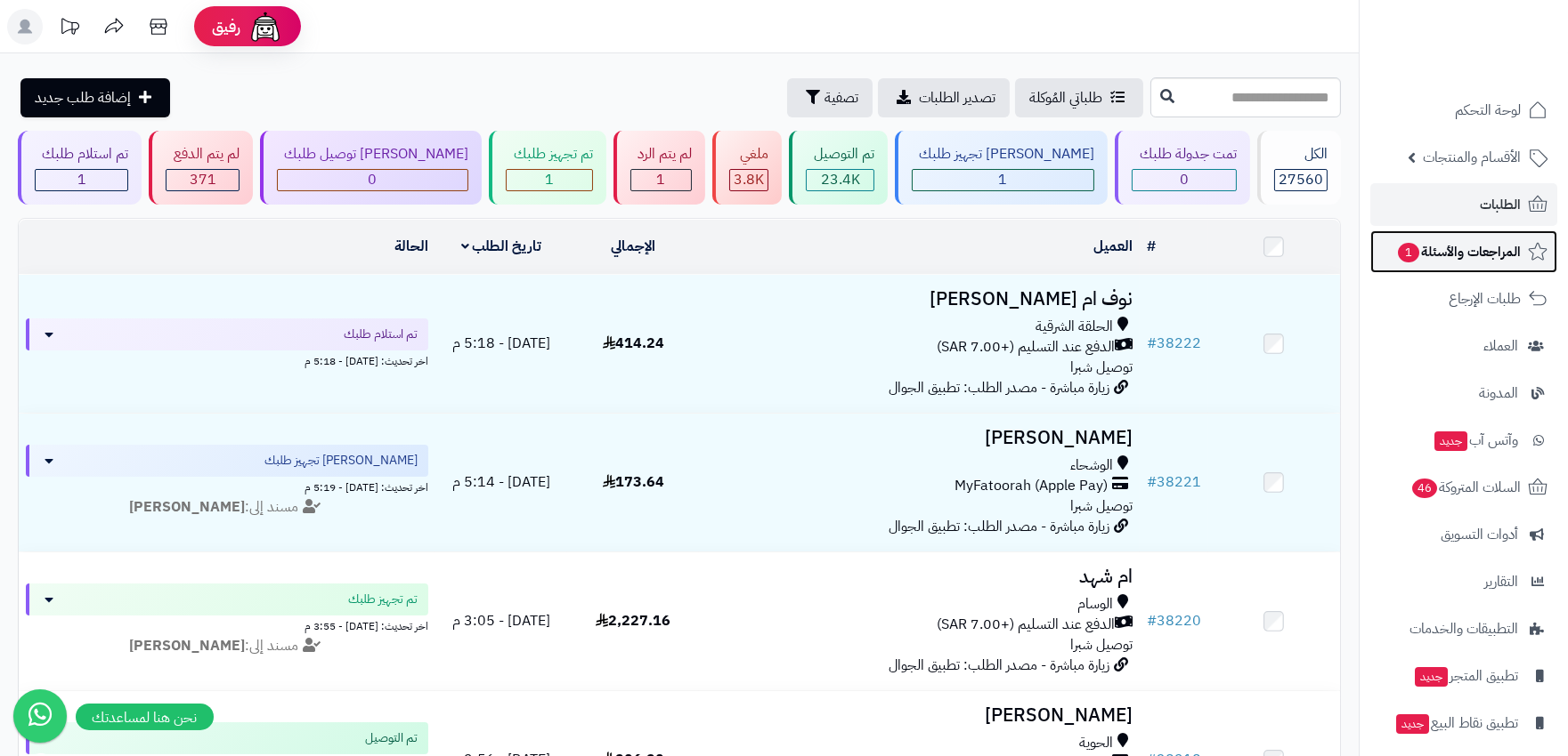
click at [1422, 243] on span "المراجعات والأسئلة 1" at bounding box center [1458, 251] width 125 height 25
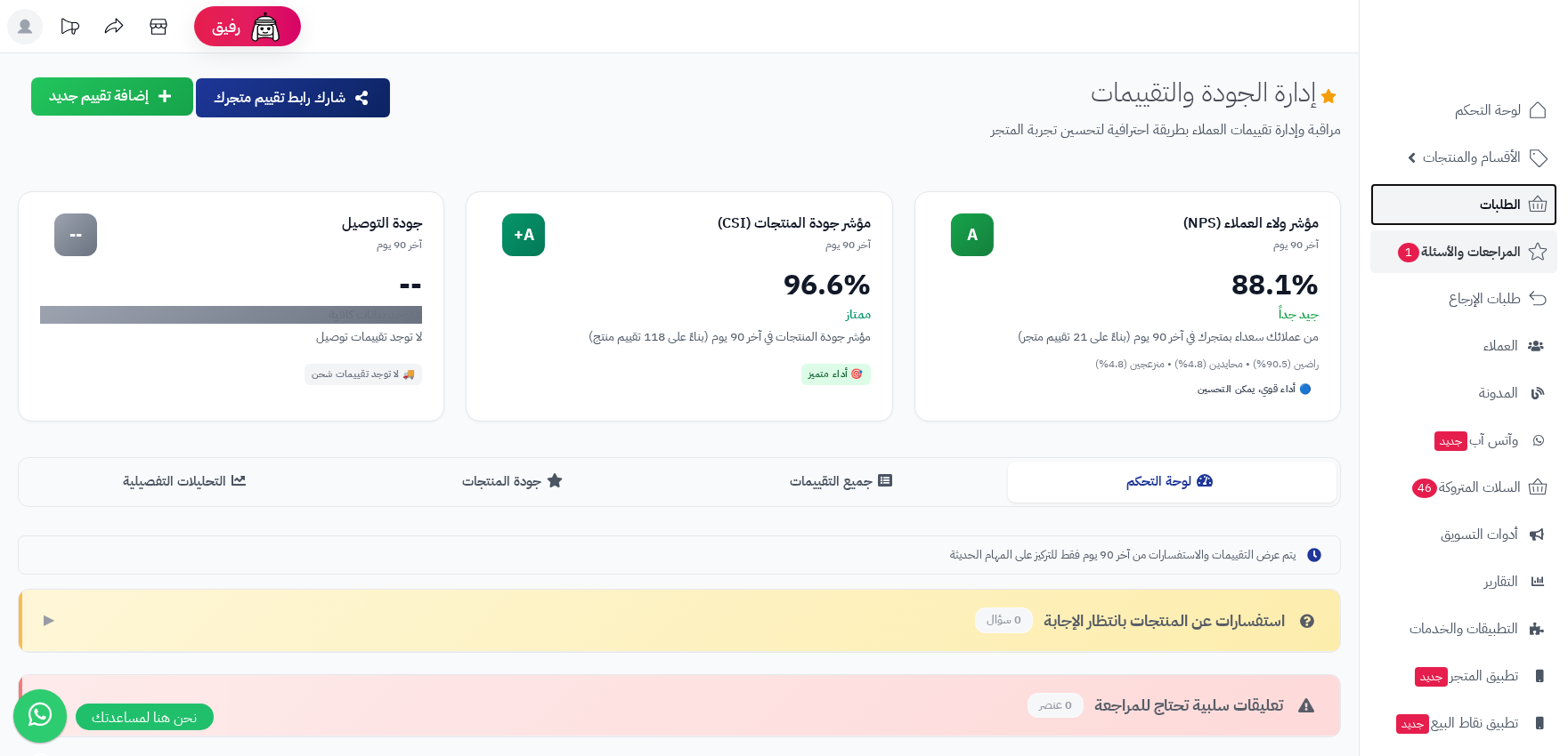
click at [1519, 206] on span "الطلبات" at bounding box center [1500, 204] width 41 height 25
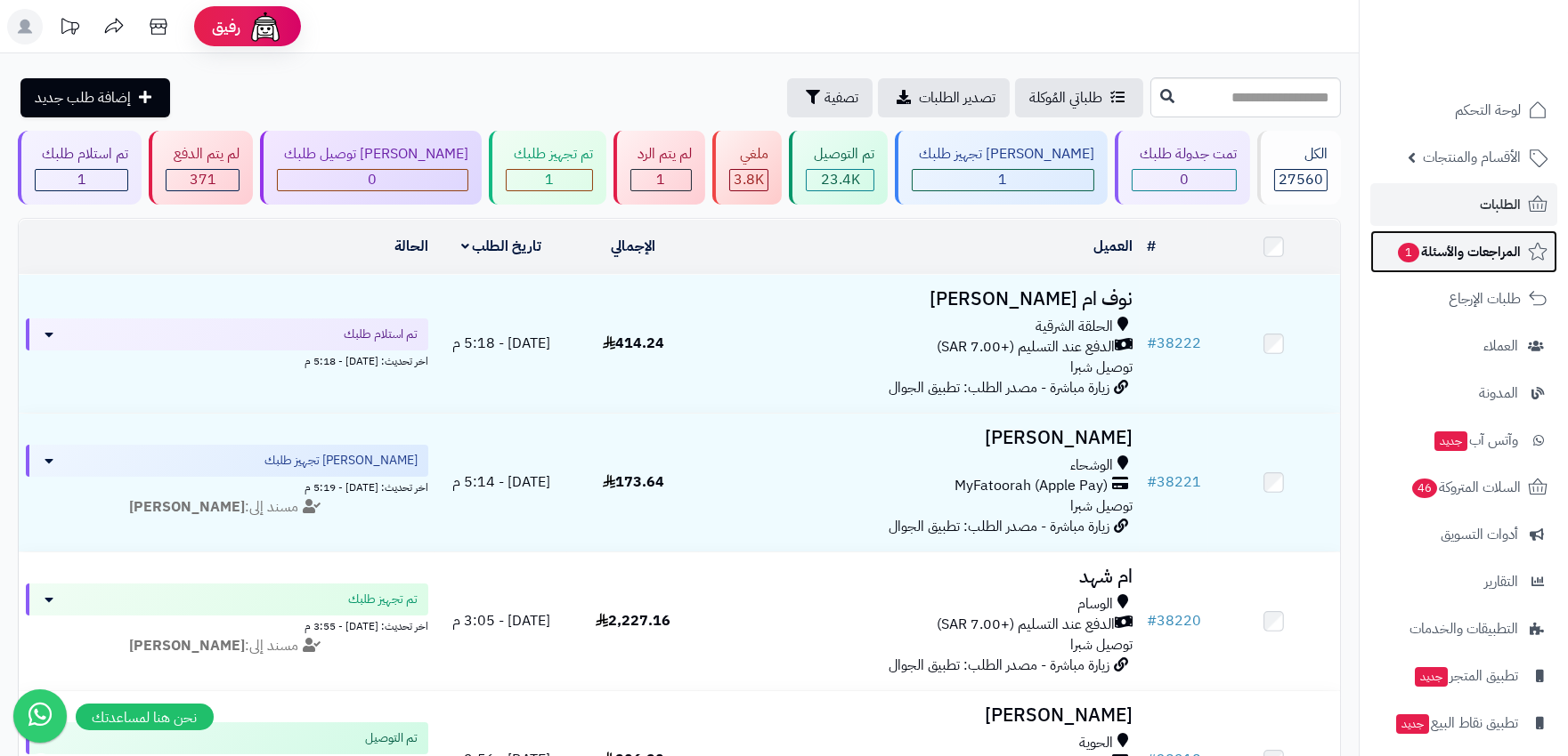
click at [1510, 246] on span "المراجعات والأسئلة 1" at bounding box center [1458, 251] width 125 height 25
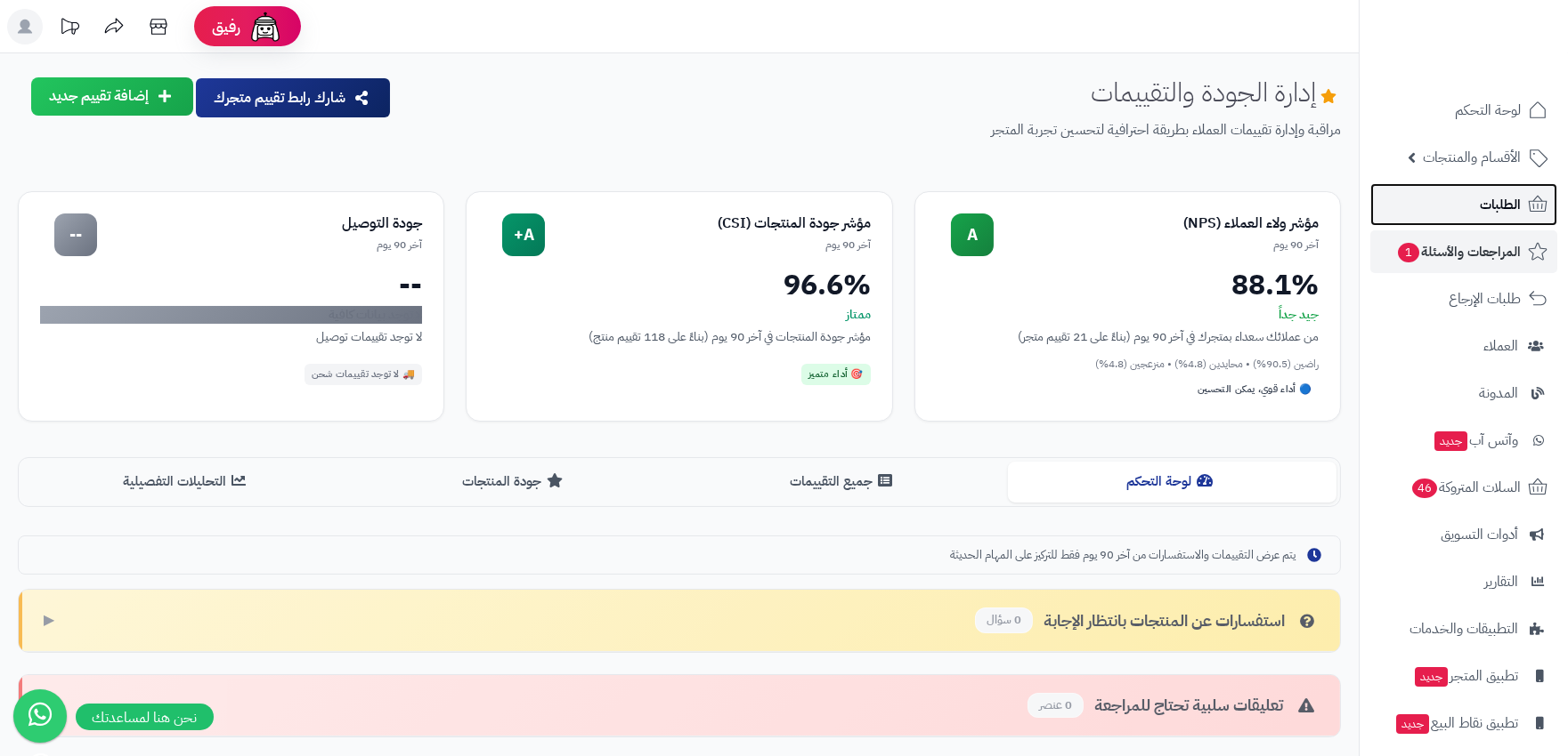
click at [1506, 211] on span "الطلبات" at bounding box center [1500, 204] width 41 height 25
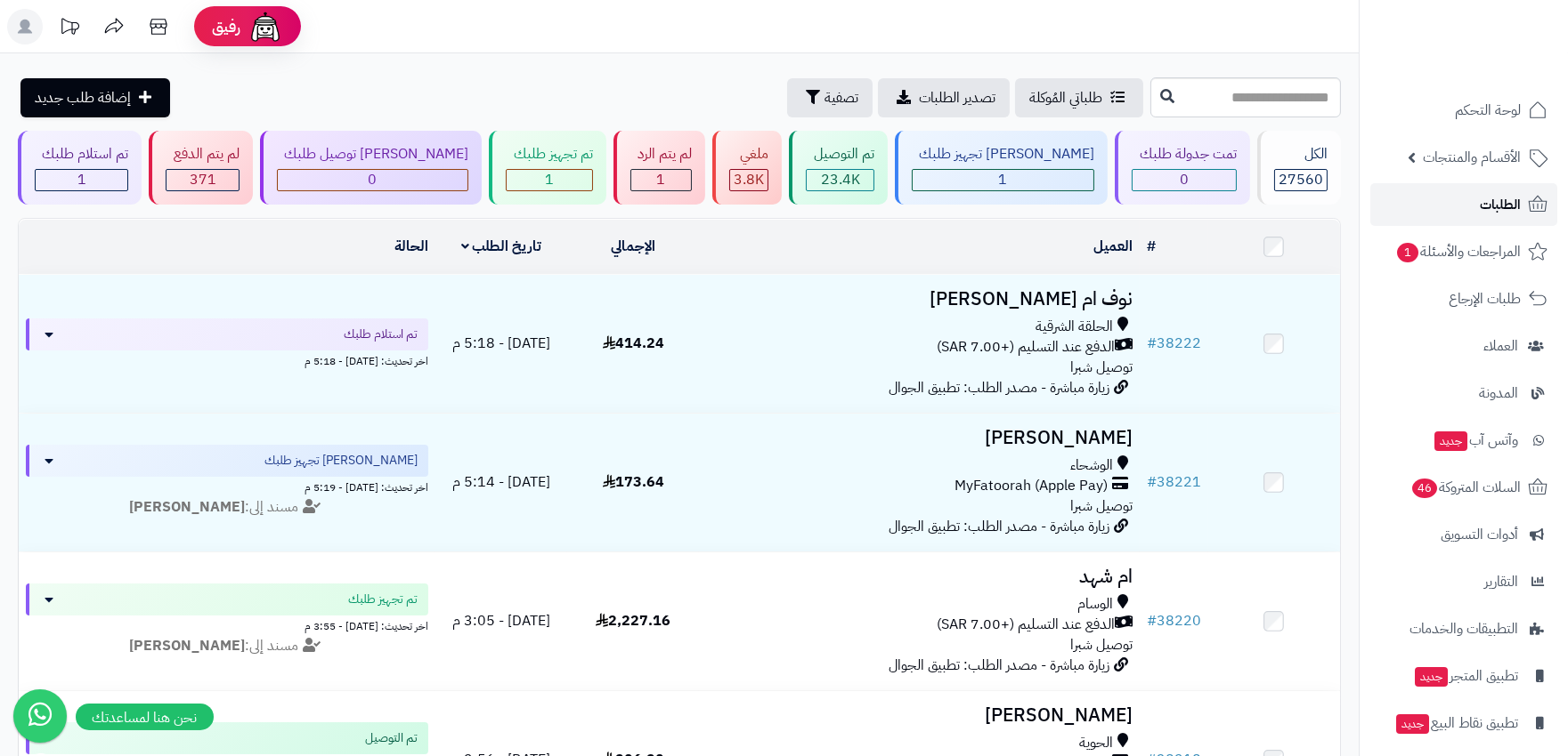
click at [1516, 208] on span "الطلبات" at bounding box center [1500, 204] width 41 height 25
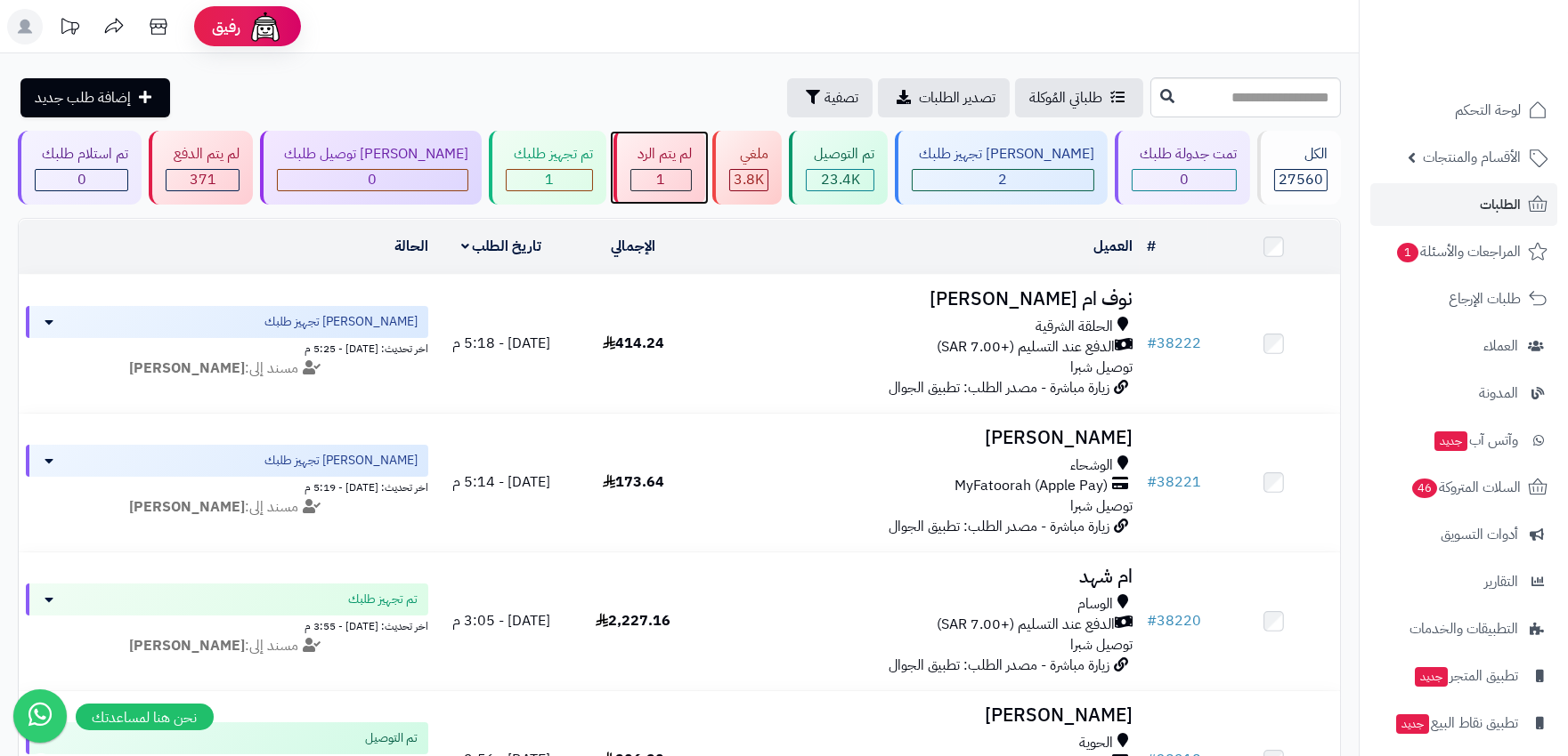
click at [662, 180] on div "1" at bounding box center [661, 180] width 60 height 21
